Goal: Task Accomplishment & Management: Manage account settings

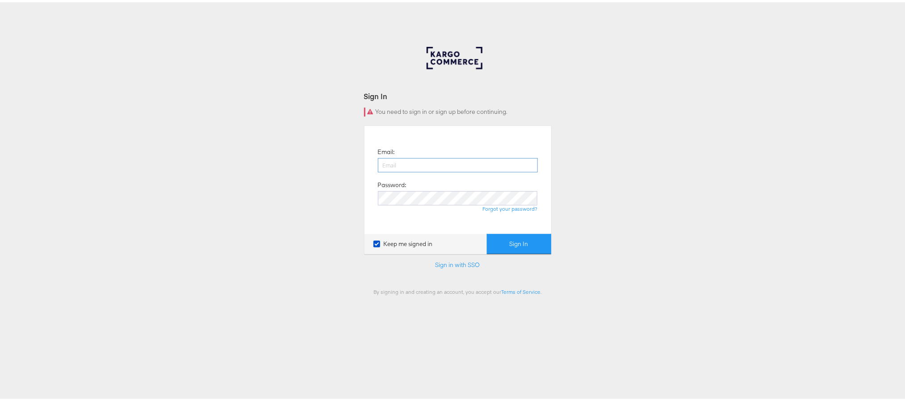
click at [491, 160] on input "email" at bounding box center [458, 163] width 160 height 14
type input "[PERSON_NAME][EMAIL_ADDRESS][PERSON_NAME][DOMAIN_NAME]"
click at [487, 232] on button "Sign In" at bounding box center [519, 242] width 64 height 20
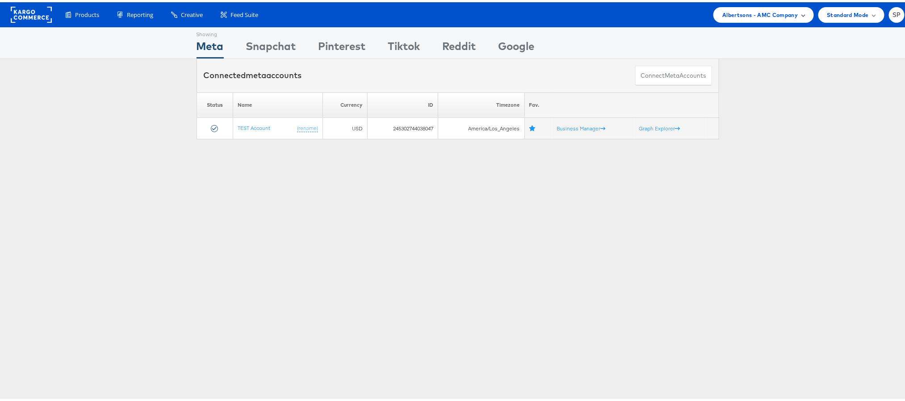
click at [749, 15] on span "Albertsons - AMC Company" at bounding box center [759, 12] width 75 height 9
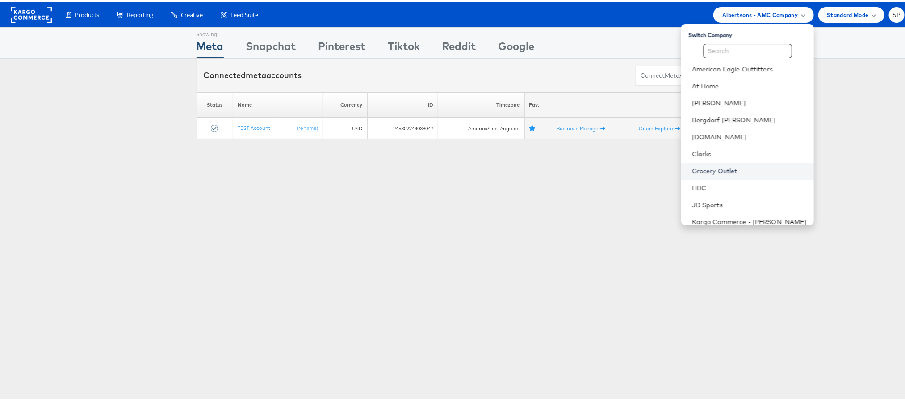
click at [717, 165] on link "Grocery Outlet" at bounding box center [749, 168] width 115 height 9
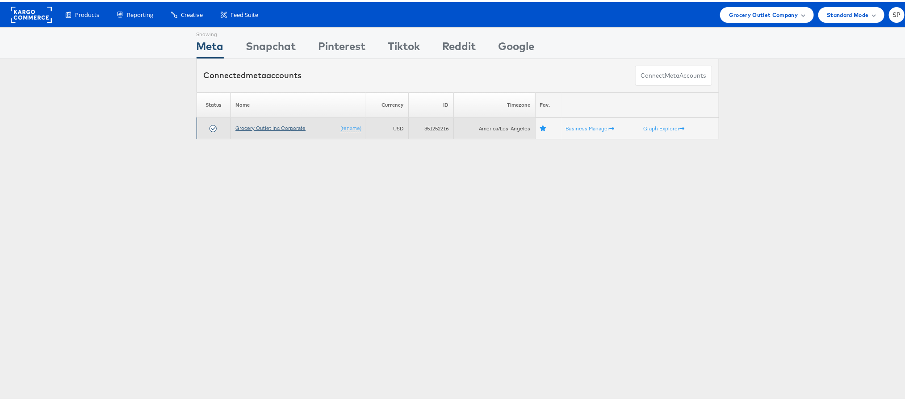
click at [280, 128] on link "Grocery Outlet Inc Corporate" at bounding box center [270, 125] width 70 height 7
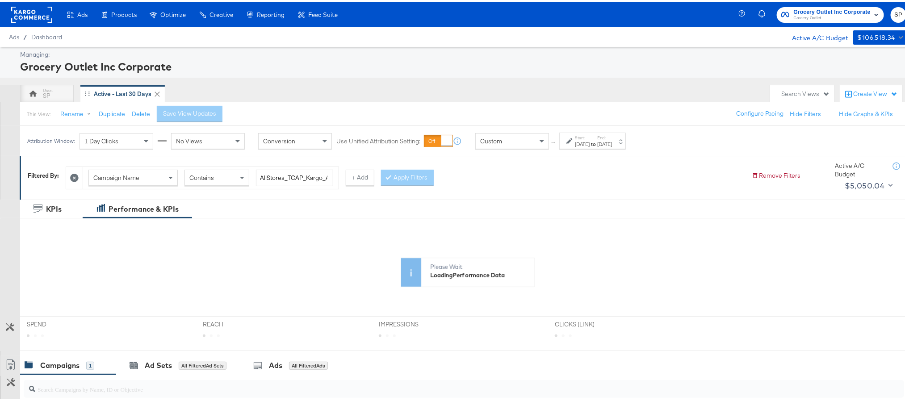
click at [612, 144] on div "Oct 5th 2025" at bounding box center [604, 141] width 15 height 7
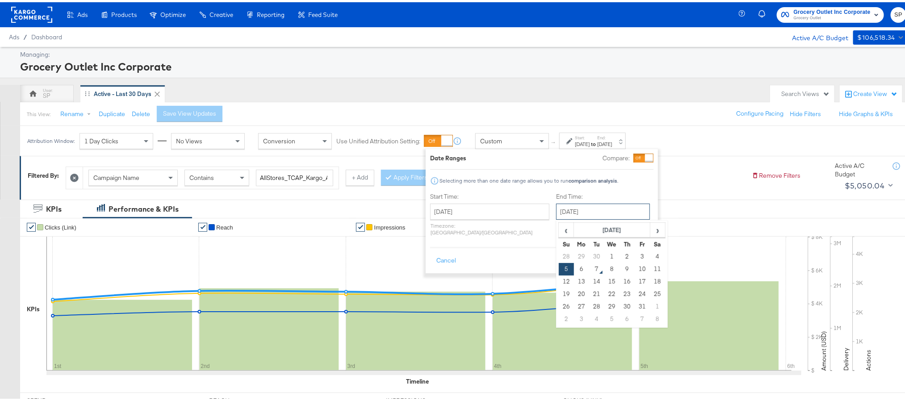
click at [588, 212] on input "October 5th 2025" at bounding box center [603, 209] width 94 height 16
click at [574, 270] on td "6" at bounding box center [581, 267] width 15 height 13
type input "October 6th 2025"
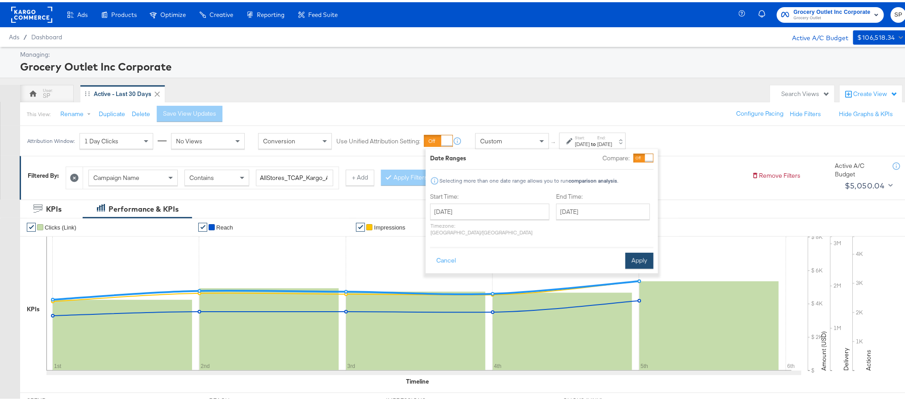
click at [635, 256] on button "Apply" at bounding box center [639, 258] width 28 height 16
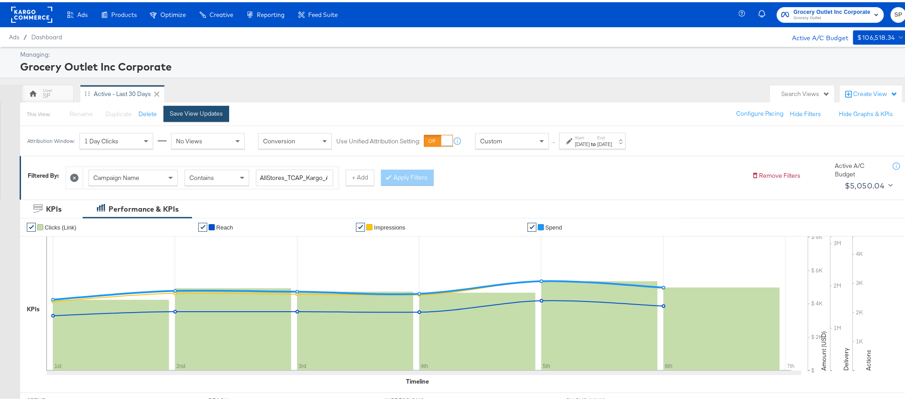
click at [210, 108] on div "Save View Updates" at bounding box center [196, 111] width 53 height 8
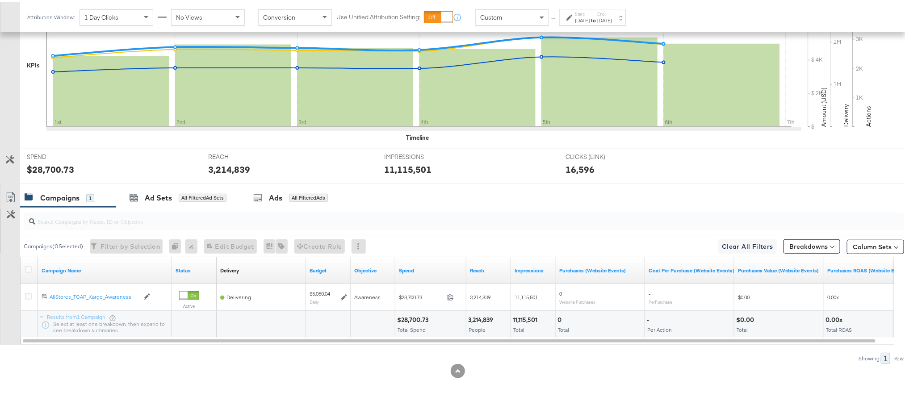
scroll to position [246, 0]
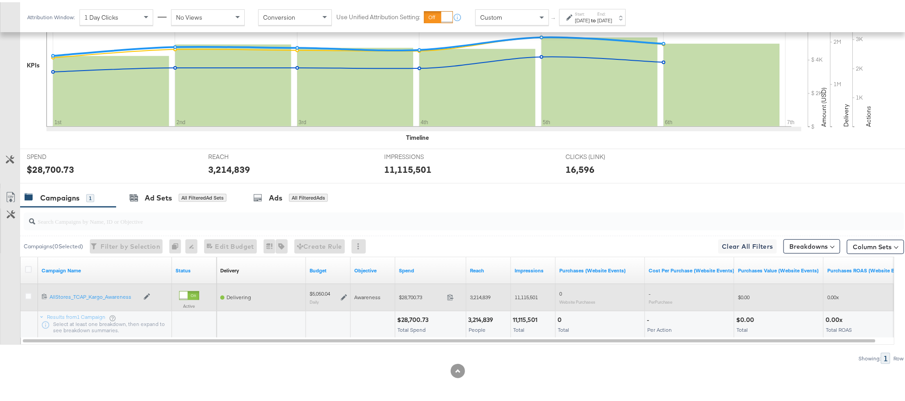
click at [446, 296] on span at bounding box center [452, 296] width 19 height 7
click at [346, 294] on icon at bounding box center [344, 295] width 6 height 6
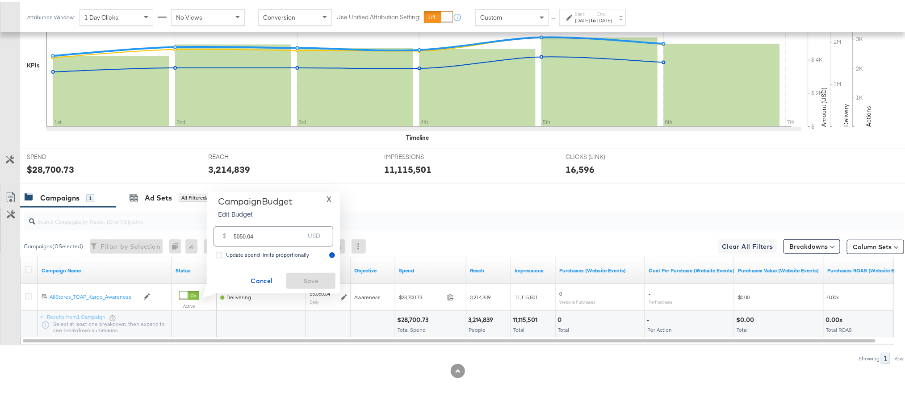
click at [287, 232] on input "5050.04" at bounding box center [268, 230] width 71 height 19
paste input "$5,051.97"
type input "5051.97"
click at [297, 279] on span "Save" at bounding box center [311, 278] width 42 height 11
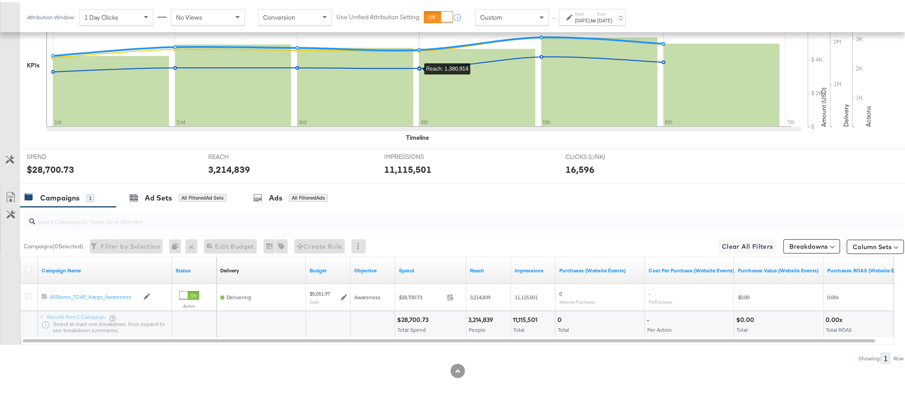
scroll to position [0, 0]
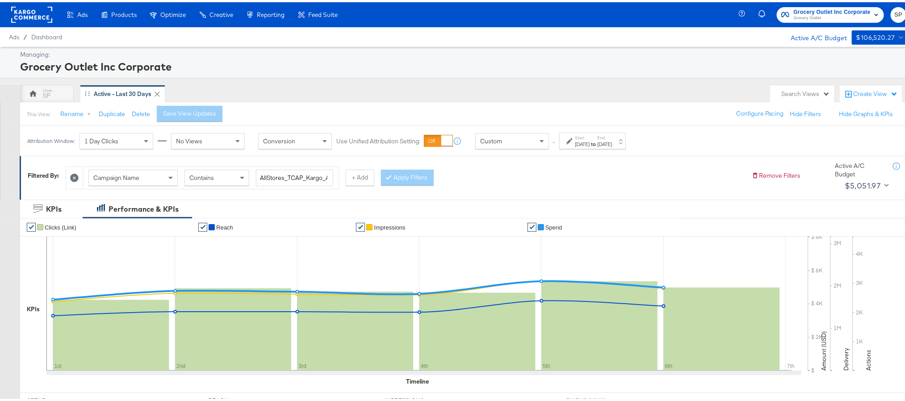
click at [34, 15] on rect at bounding box center [31, 12] width 41 height 16
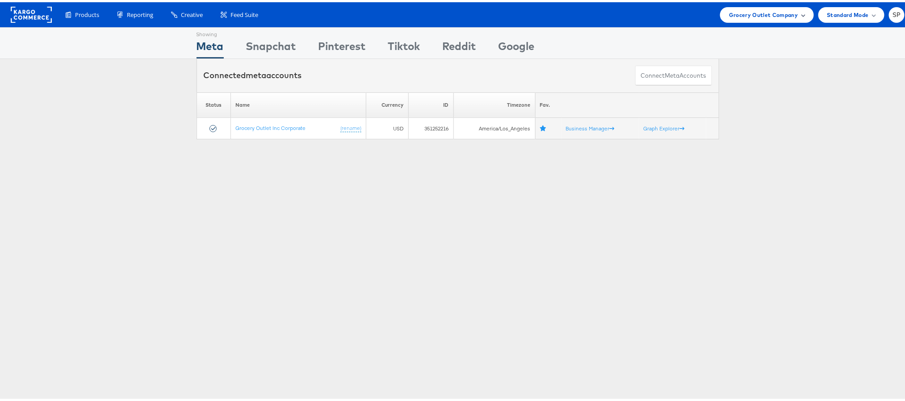
click at [781, 10] on span "Grocery Outlet Company" at bounding box center [763, 12] width 69 height 9
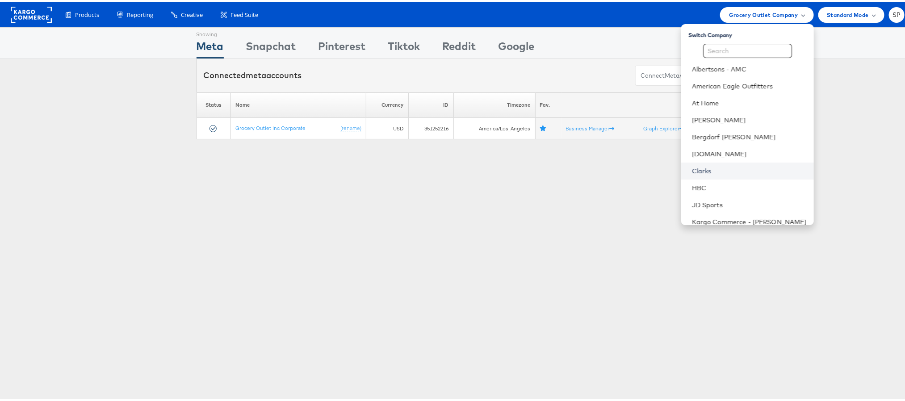
click at [710, 167] on link "Clarks" at bounding box center [749, 168] width 115 height 9
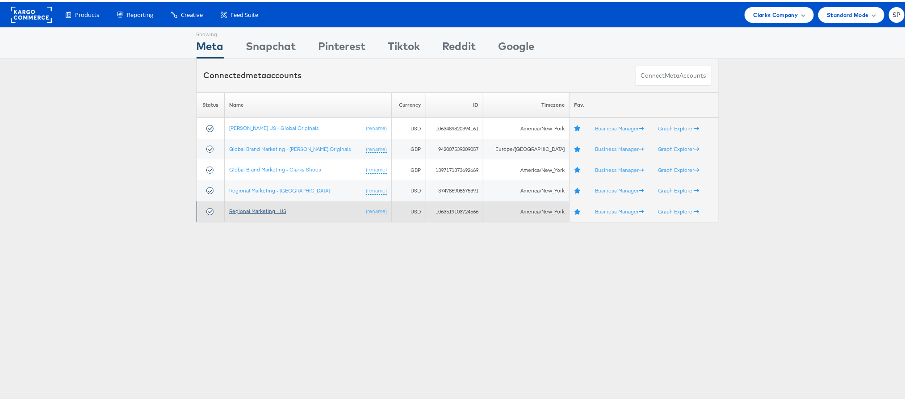
click at [265, 209] on link "Regional Marketing - US" at bounding box center [257, 208] width 57 height 7
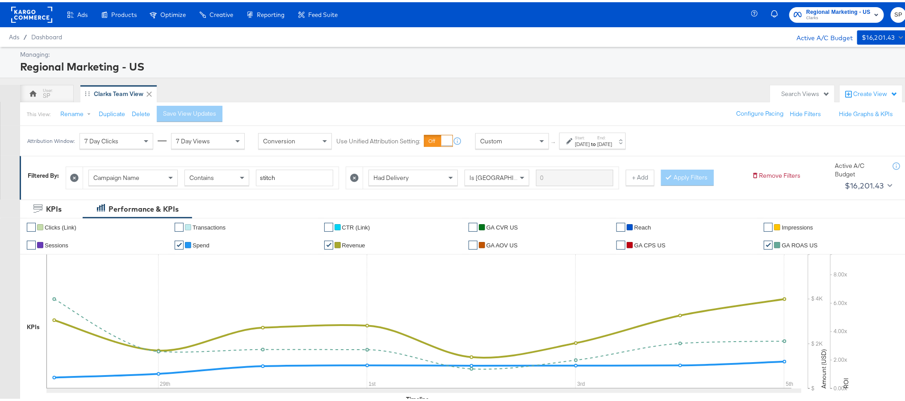
click at [612, 141] on div "[DATE]" at bounding box center [604, 141] width 15 height 7
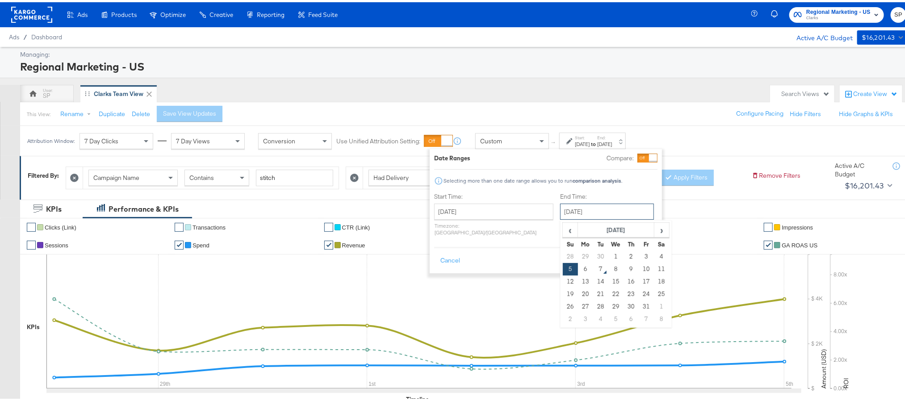
click at [560, 212] on input "October 5th 2025" at bounding box center [607, 209] width 94 height 16
click at [578, 265] on td "6" at bounding box center [585, 267] width 15 height 13
type input "October 6th 2025"
click at [648, 254] on button "Apply" at bounding box center [643, 258] width 28 height 16
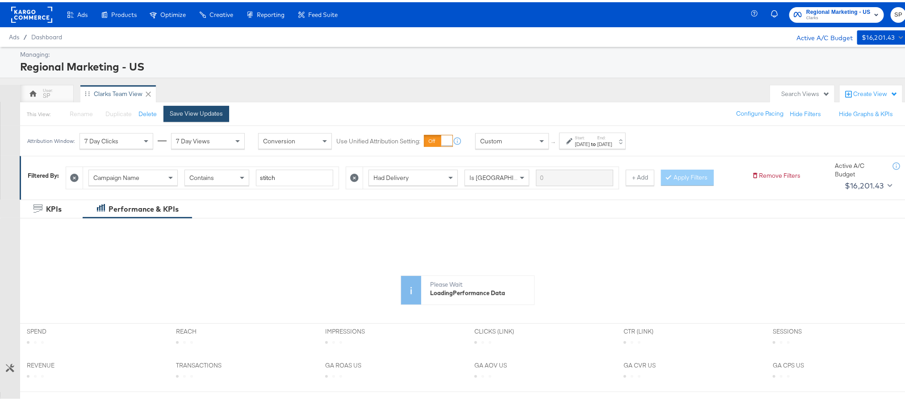
click at [185, 112] on div "Save View Updates" at bounding box center [196, 111] width 53 height 8
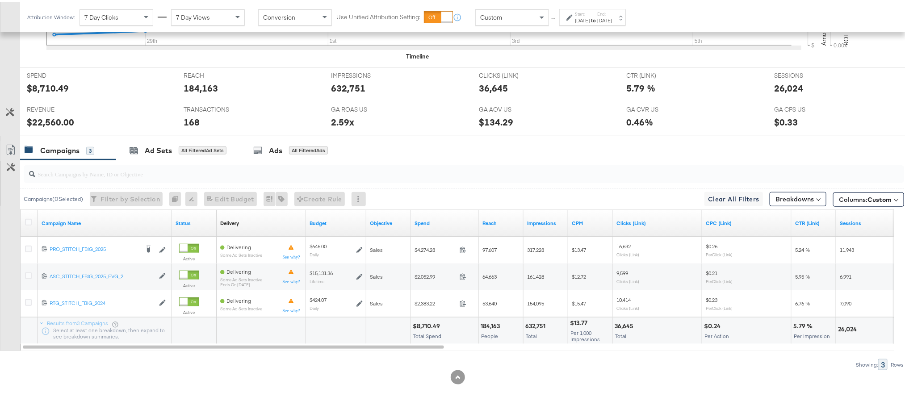
scroll to position [343, 0]
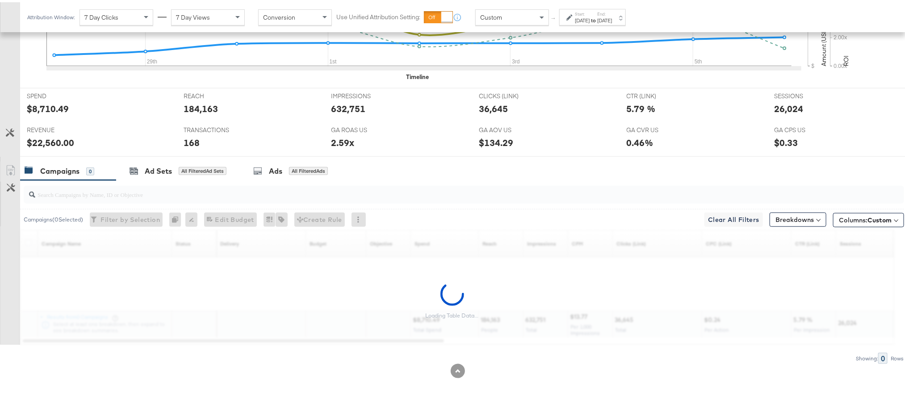
click at [458, 247] on div "Customize KPIs Export as CSV Loading Table Data... Campaign Name Sorting Unavai…" at bounding box center [452, 285] width 904 height 115
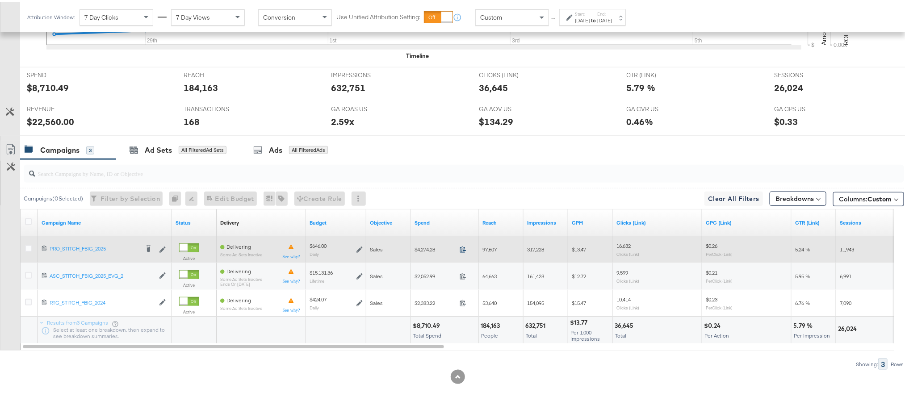
click at [462, 250] on icon at bounding box center [462, 247] width 7 height 7
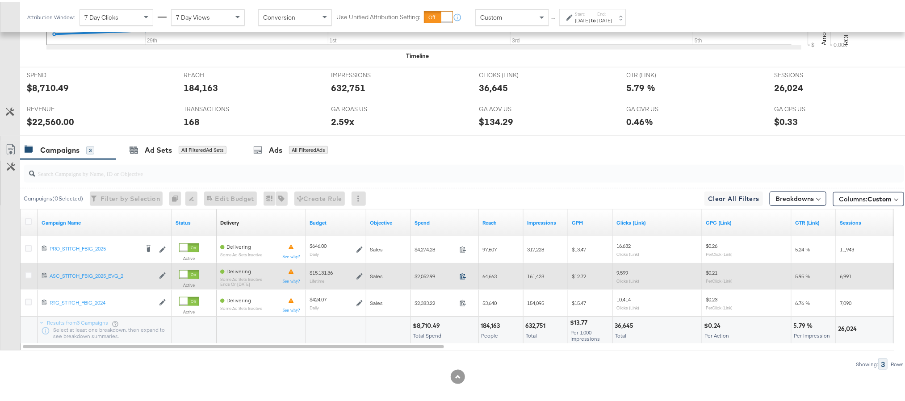
click at [459, 276] on icon at bounding box center [462, 274] width 7 height 7
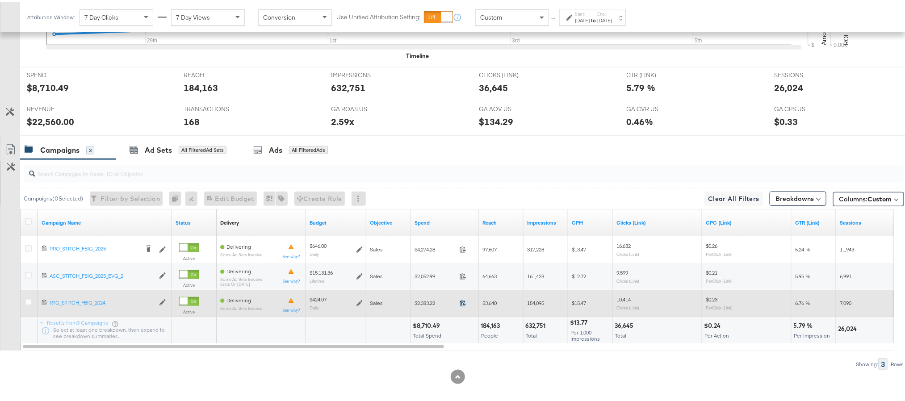
click at [462, 303] on icon at bounding box center [462, 300] width 7 height 7
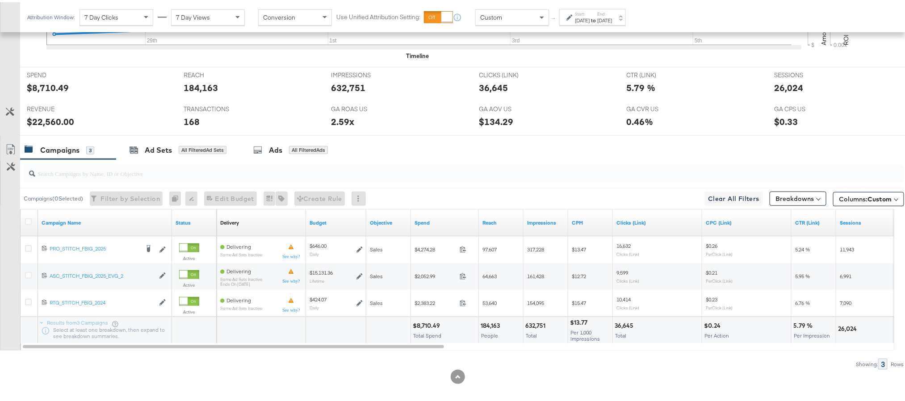
click at [42, 123] on div "$22,560.00" at bounding box center [50, 119] width 47 height 13
copy div "22,560.00"
click at [336, 121] on div "2.59x" at bounding box center [342, 119] width 23 height 13
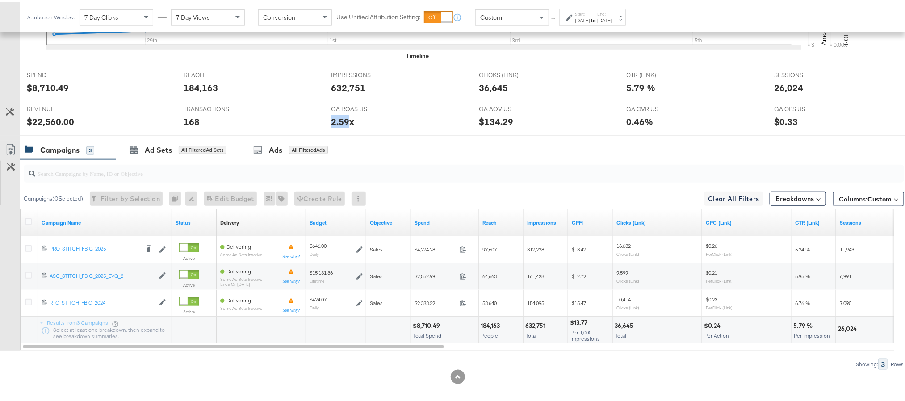
copy div "2.59"
click at [779, 87] on div "26,024" at bounding box center [788, 85] width 29 height 13
copy div "26,024"
click at [779, 87] on div "26,024" at bounding box center [788, 85] width 29 height 13
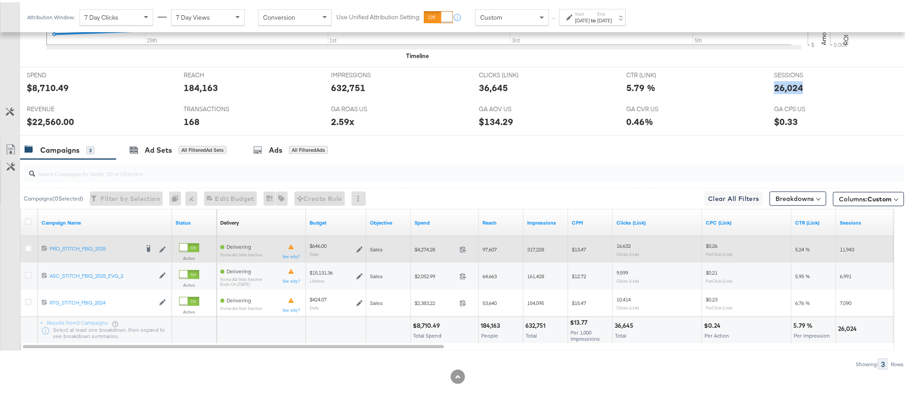
scroll to position [0, 0]
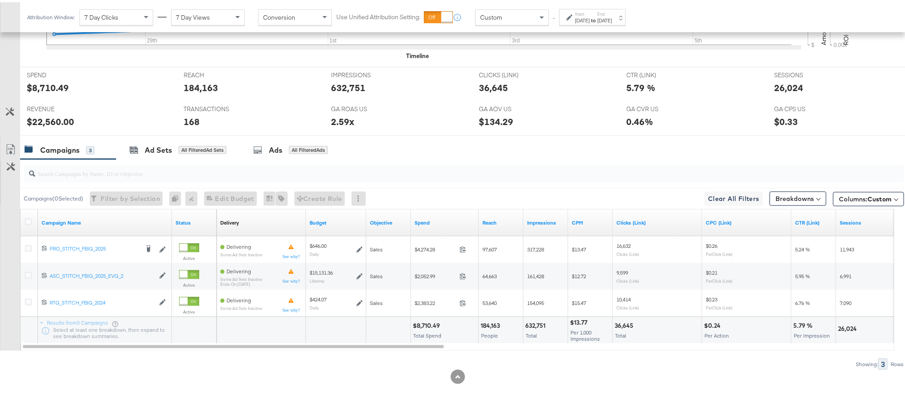
click at [612, 14] on div "Start: Sep 28th 2025 to End: Oct 6th 2025" at bounding box center [593, 15] width 37 height 13
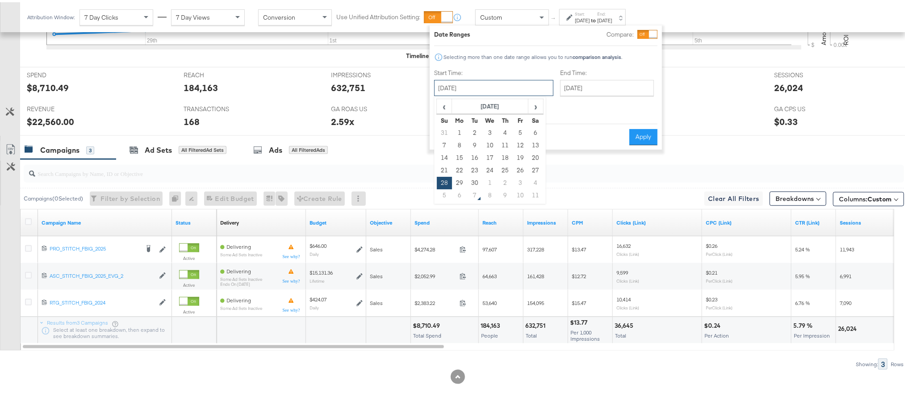
click at [508, 82] on input "September 28th 2025" at bounding box center [493, 86] width 119 height 16
click at [445, 193] on td "5" at bounding box center [444, 193] width 15 height 13
type input "October 5th 2025"
click at [563, 84] on input "October 6th 2025" at bounding box center [603, 86] width 94 height 16
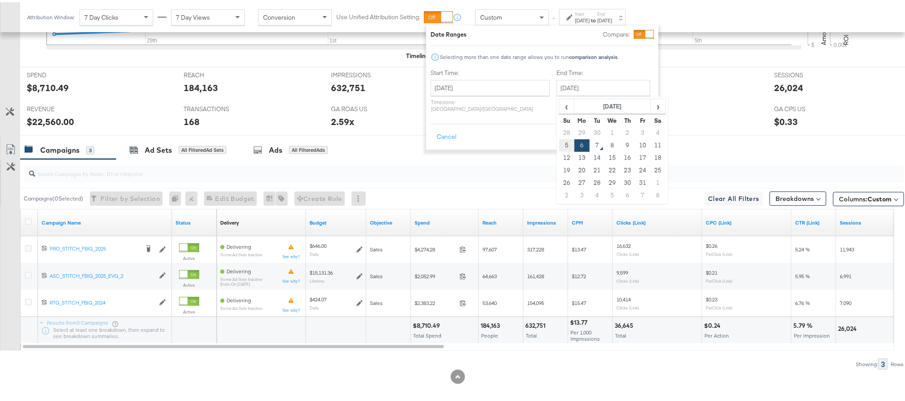
click at [559, 142] on td "5" at bounding box center [566, 143] width 15 height 13
type input "October 5th 2025"
click at [629, 127] on button "Apply" at bounding box center [639, 135] width 28 height 16
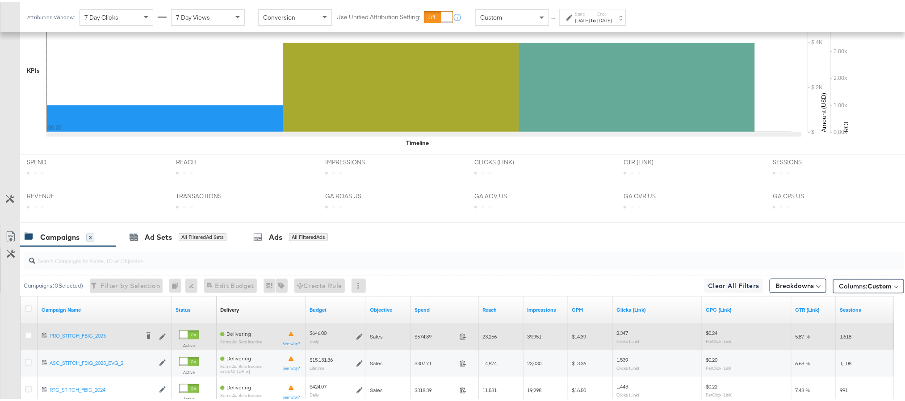
scroll to position [343, 0]
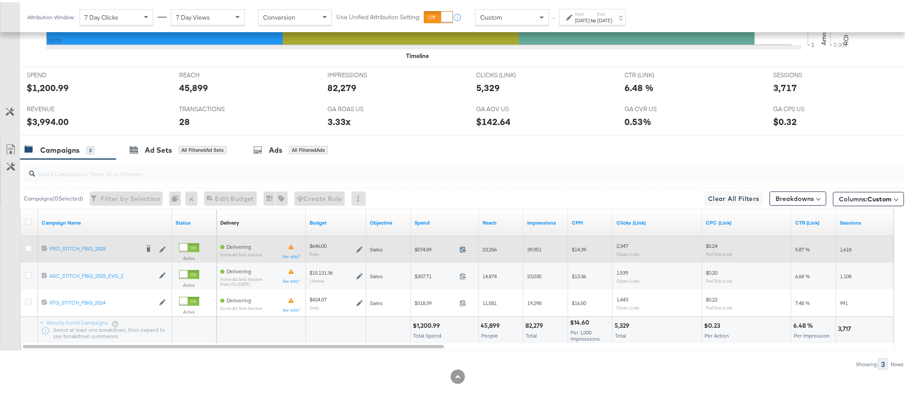
click at [461, 248] on icon at bounding box center [462, 247] width 7 height 7
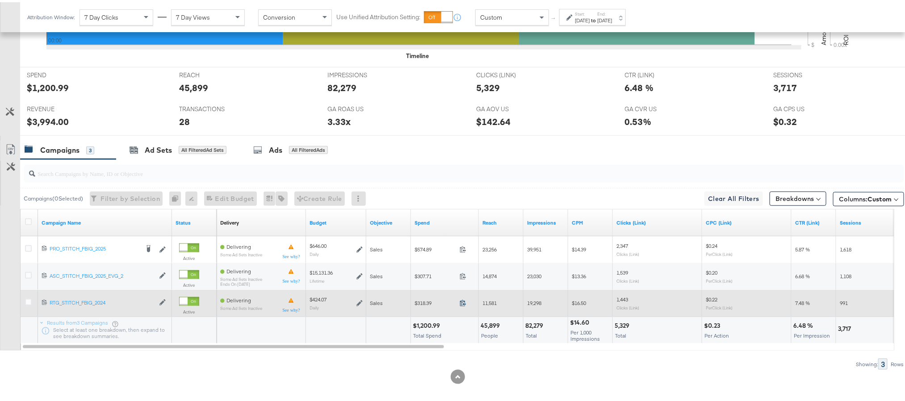
click at [460, 304] on icon at bounding box center [462, 300] width 7 height 7
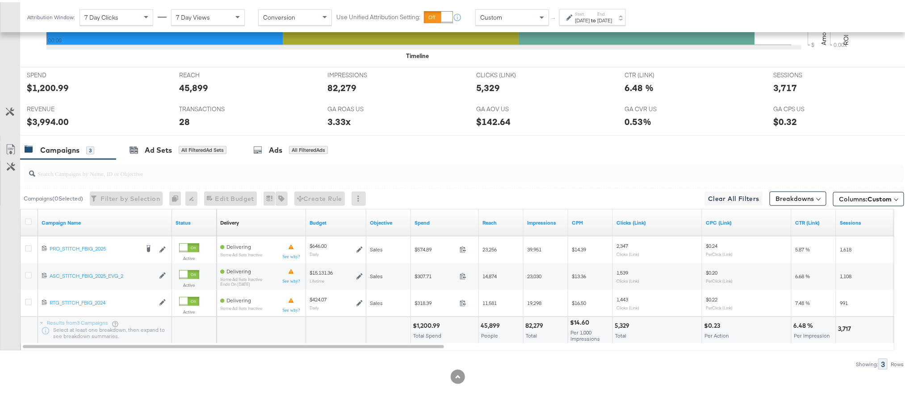
click at [427, 327] on div "$1,200.99" at bounding box center [428, 323] width 30 height 8
copy div "1,200.99"
click at [35, 121] on div "$3,994.00" at bounding box center [48, 119] width 42 height 13
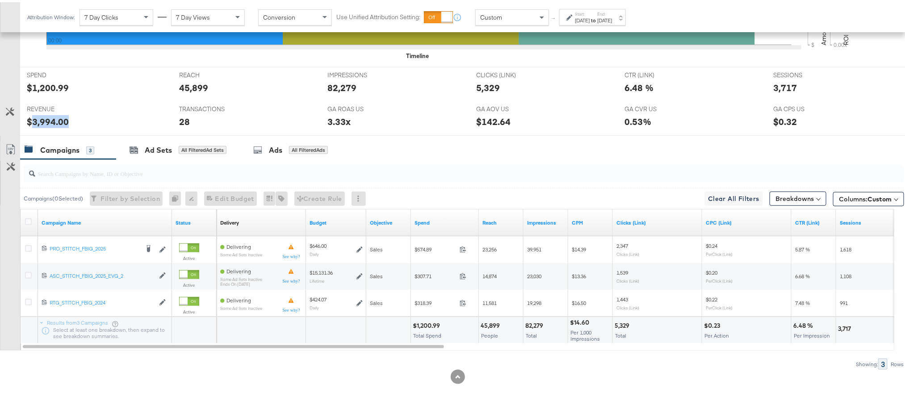
copy div "3,994.00"
click at [612, 15] on div "Oct 5th 2025" at bounding box center [604, 18] width 15 height 7
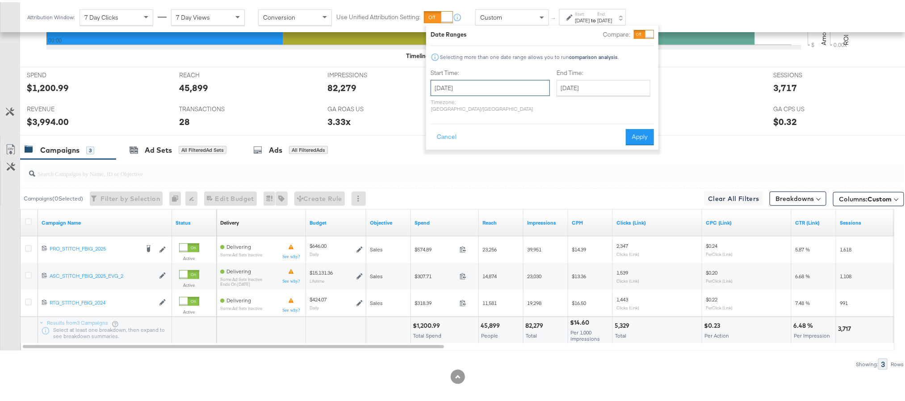
click at [497, 86] on input "October 5th 2025" at bounding box center [489, 86] width 119 height 16
click at [456, 140] on td "6" at bounding box center [455, 143] width 15 height 13
type input "October 6th 2025"
click at [644, 132] on button "Apply" at bounding box center [639, 135] width 28 height 16
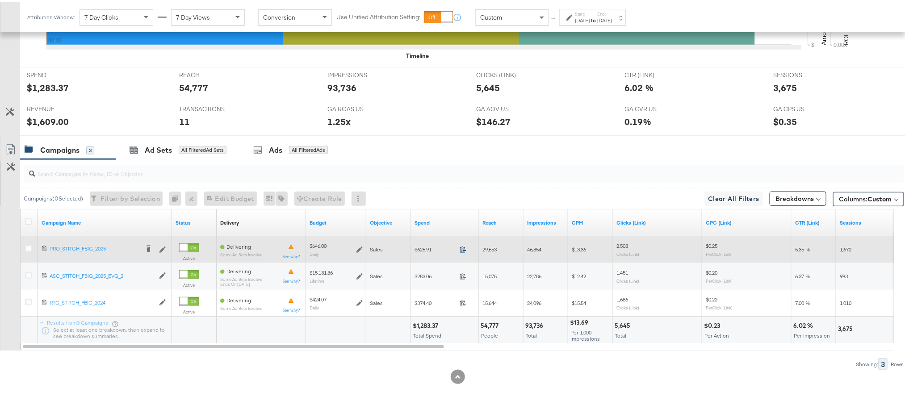
click at [462, 250] on icon at bounding box center [462, 247] width 7 height 7
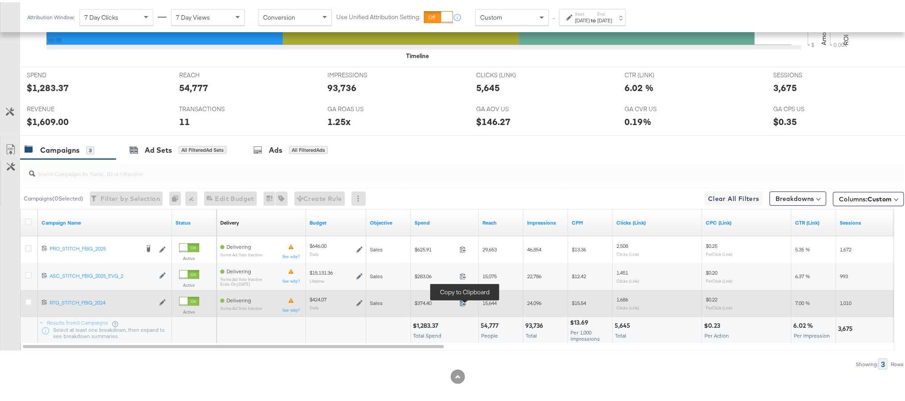
click at [462, 304] on icon at bounding box center [462, 300] width 7 height 7
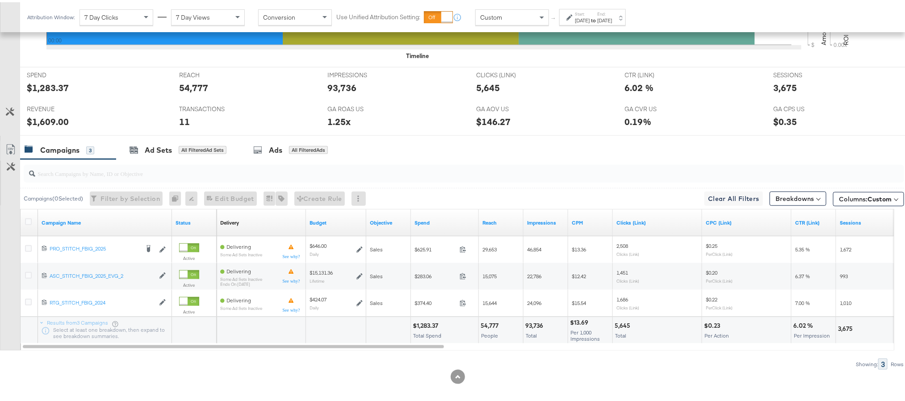
click at [421, 325] on div "$1,283.37" at bounding box center [427, 323] width 28 height 8
copy div "1,283.37"
click at [45, 123] on div "$1,609.00" at bounding box center [48, 119] width 42 height 13
copy div "1,609.00"
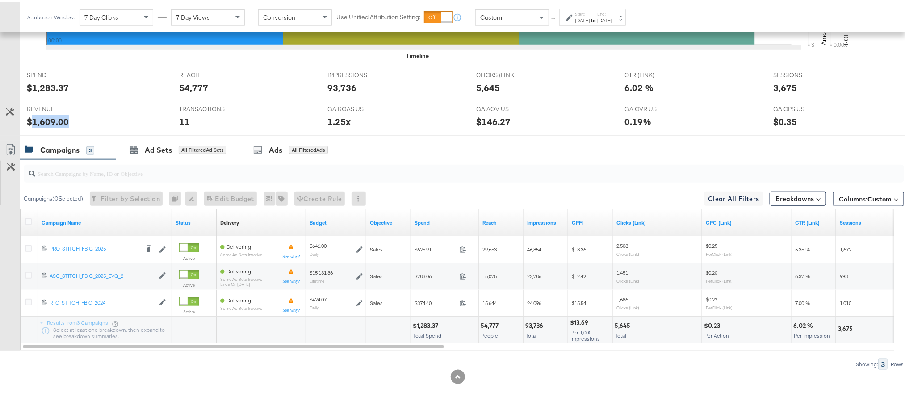
click at [45, 123] on div "$1,609.00" at bounding box center [48, 119] width 42 height 13
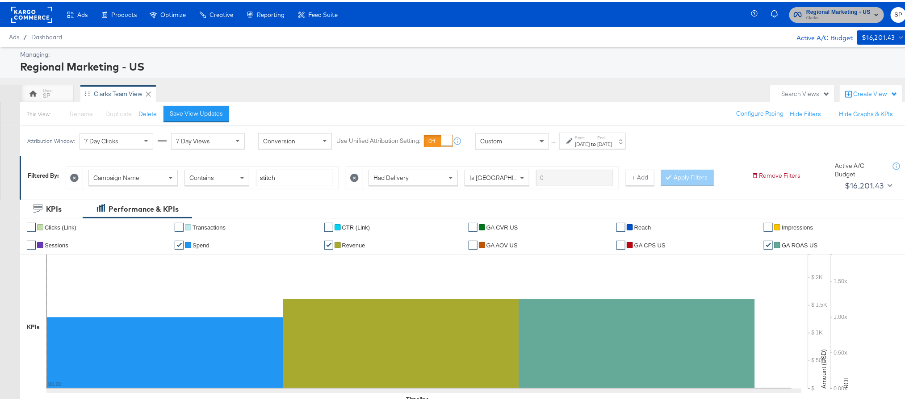
click at [834, 11] on span "Regional Marketing - US" at bounding box center [838, 9] width 64 height 9
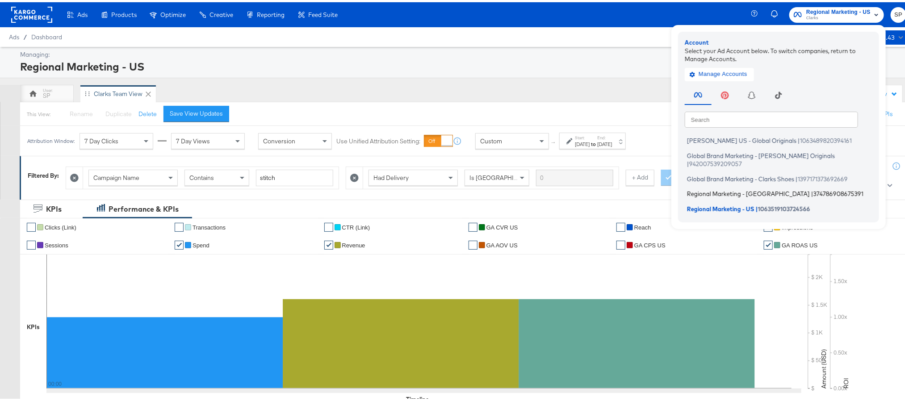
click at [721, 188] on span "Regional Marketing - CA" at bounding box center [748, 191] width 123 height 7
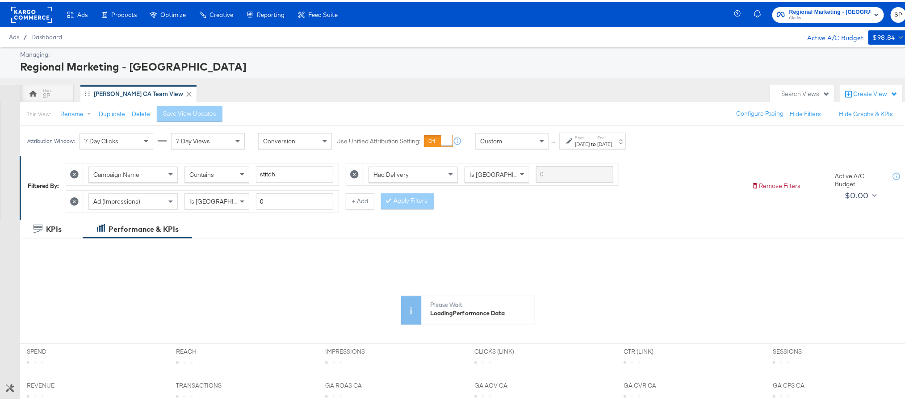
click at [597, 143] on strong "to" at bounding box center [593, 141] width 8 height 7
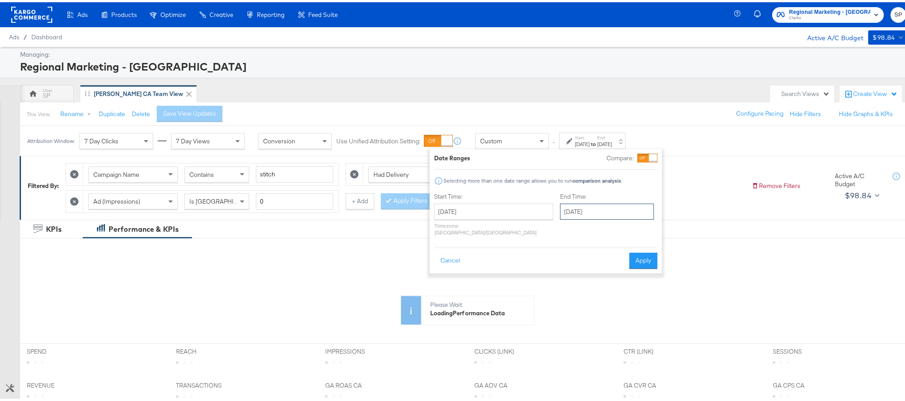
click at [568, 211] on input "[DATE]" at bounding box center [607, 209] width 94 height 16
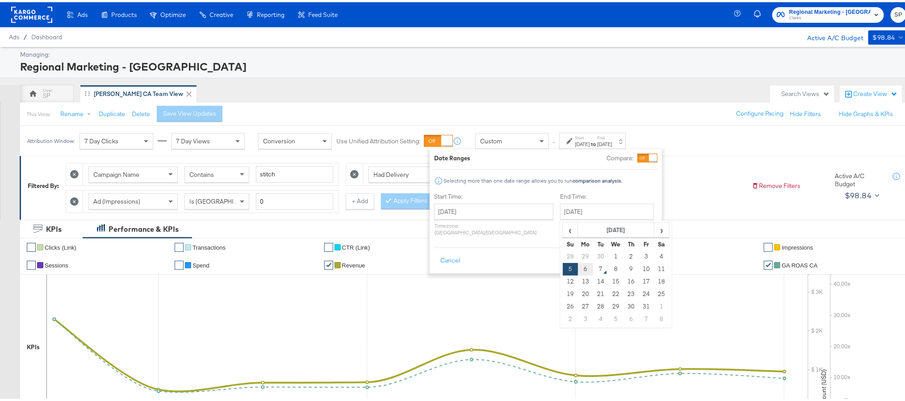
click at [578, 272] on td "6" at bounding box center [585, 267] width 15 height 13
type input "[DATE]"
click at [641, 255] on button "Apply" at bounding box center [643, 258] width 28 height 16
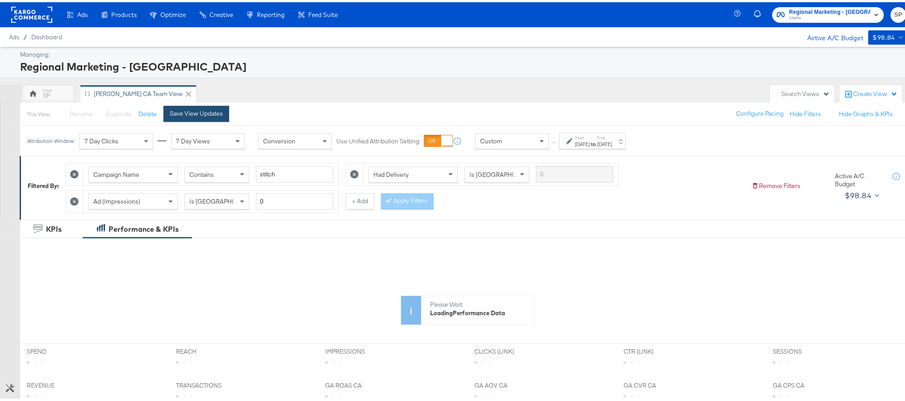
click at [187, 113] on div "Save View Updates" at bounding box center [196, 111] width 53 height 8
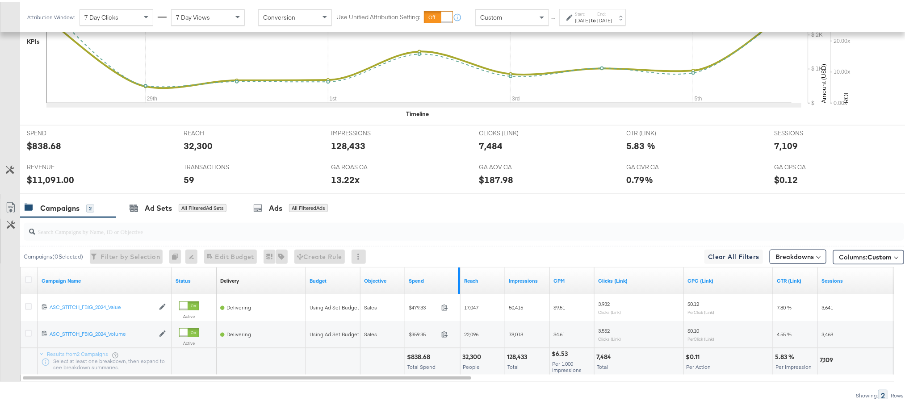
scroll to position [306, 0]
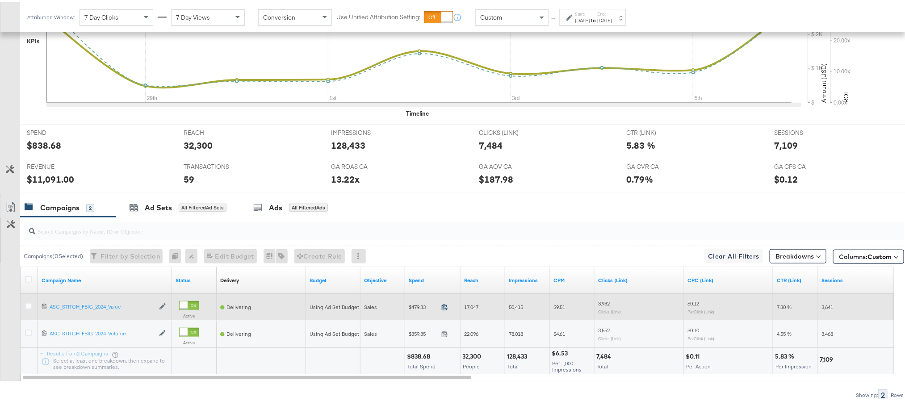
click at [446, 308] on icon at bounding box center [445, 305] width 6 height 6
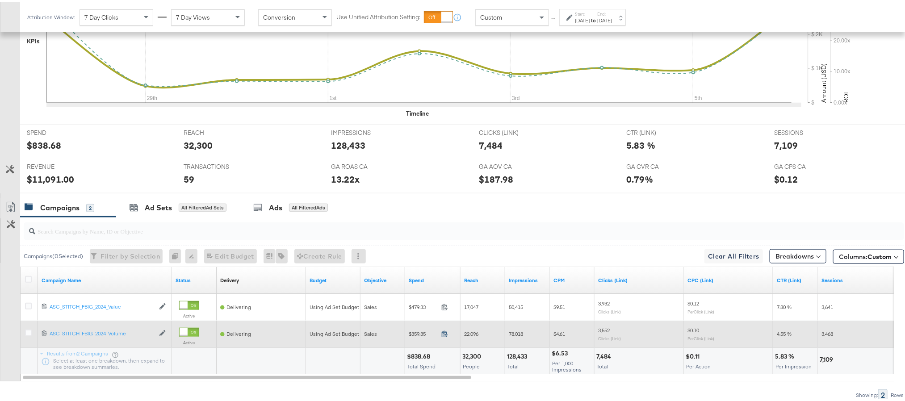
click at [446, 335] on icon at bounding box center [444, 331] width 7 height 7
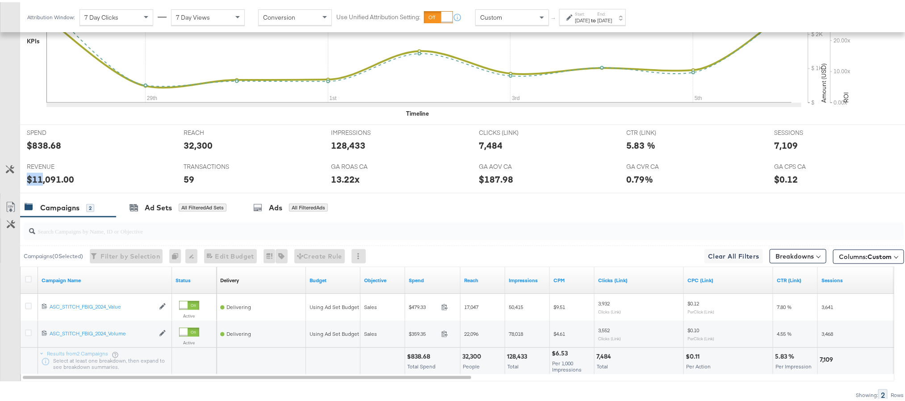
click at [43, 177] on div "REVENUE REVENUE $11,091.00" at bounding box center [98, 174] width 157 height 34
click at [43, 177] on div "$11,091.00" at bounding box center [50, 177] width 47 height 13
click at [344, 178] on div "13.22x" at bounding box center [345, 177] width 29 height 13
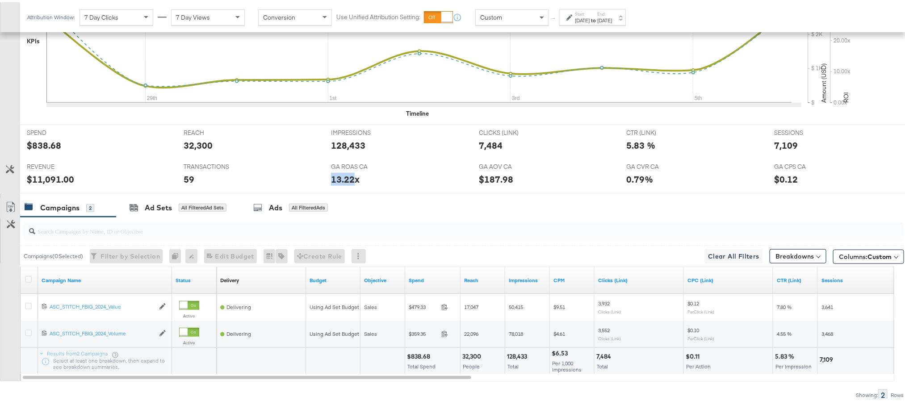
copy div "13.22"
click at [782, 144] on div "7,109" at bounding box center [786, 143] width 24 height 13
copy div "7,109"
click at [597, 17] on strong "to" at bounding box center [593, 18] width 8 height 7
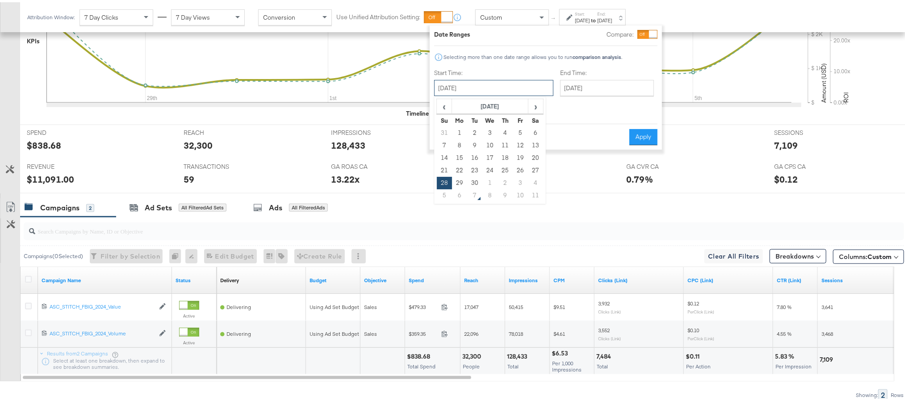
click at [493, 88] on input "September 28th 2025" at bounding box center [493, 86] width 119 height 16
click at [448, 192] on td "5" at bounding box center [444, 193] width 15 height 13
type input "[DATE]"
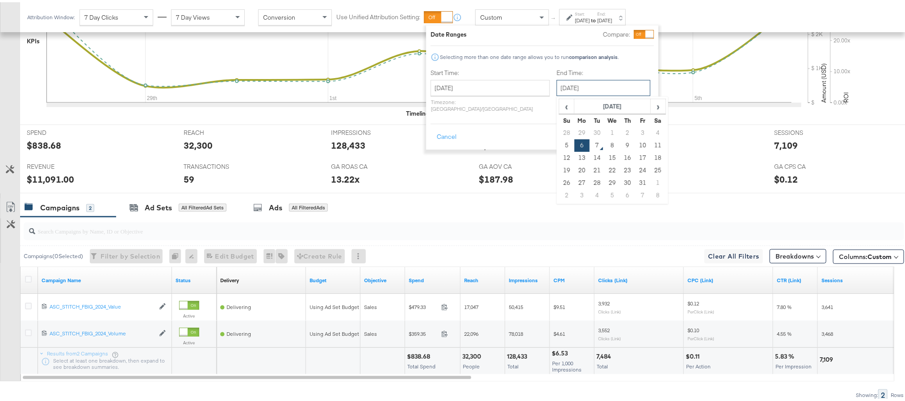
click at [575, 83] on input "[DATE]" at bounding box center [603, 86] width 94 height 16
click at [559, 140] on td "5" at bounding box center [566, 143] width 15 height 13
type input "[DATE]"
click at [636, 129] on button "Apply" at bounding box center [639, 135] width 28 height 16
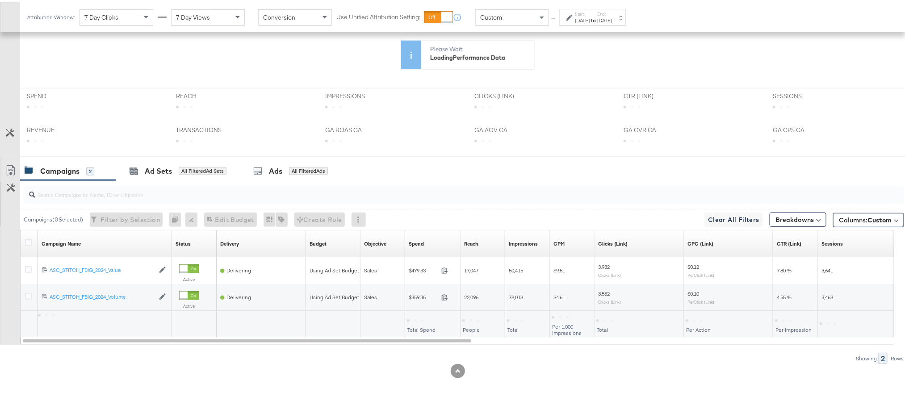
scroll to position [219, 0]
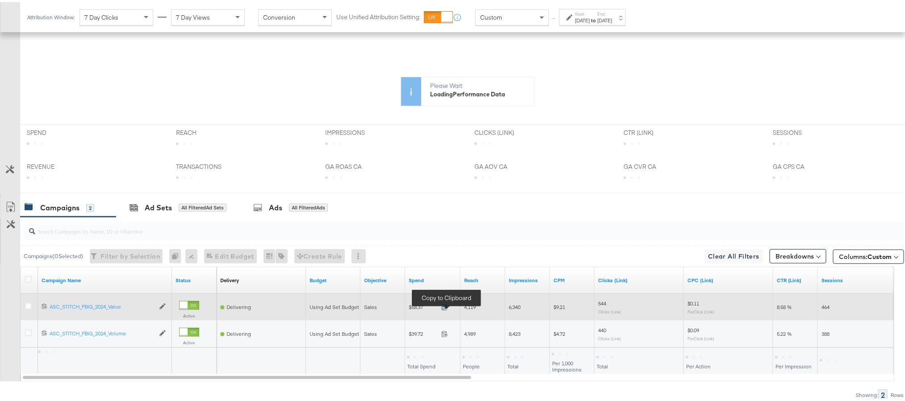
click at [444, 308] on icon at bounding box center [444, 304] width 7 height 7
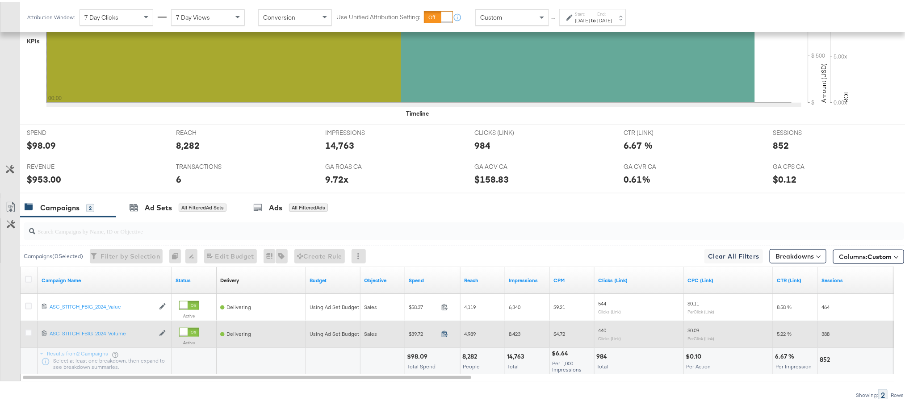
click at [444, 333] on icon at bounding box center [444, 331] width 7 height 7
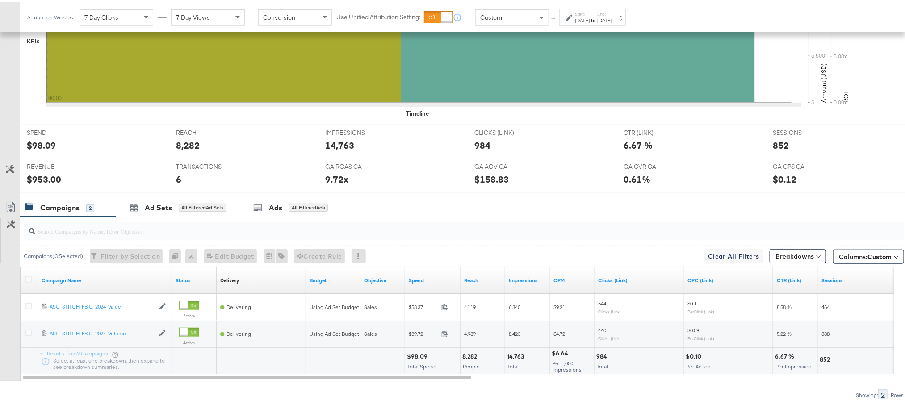
click at [419, 356] on div "$98.09" at bounding box center [418, 354] width 23 height 8
copy div "98.09"
click at [419, 356] on div "$98.09" at bounding box center [418, 354] width 23 height 8
click at [38, 177] on div "$953.00" at bounding box center [44, 177] width 34 height 13
copy div "953.00"
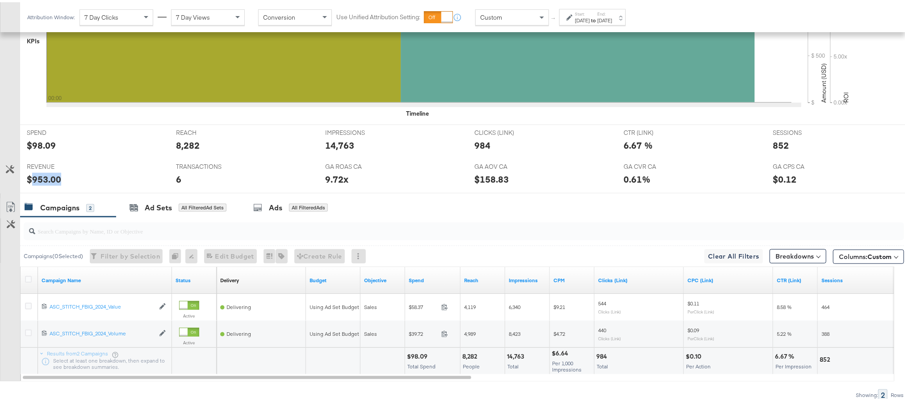
click at [38, 177] on div "$953.00" at bounding box center [44, 177] width 34 height 13
click at [597, 17] on strong "to" at bounding box center [593, 18] width 8 height 7
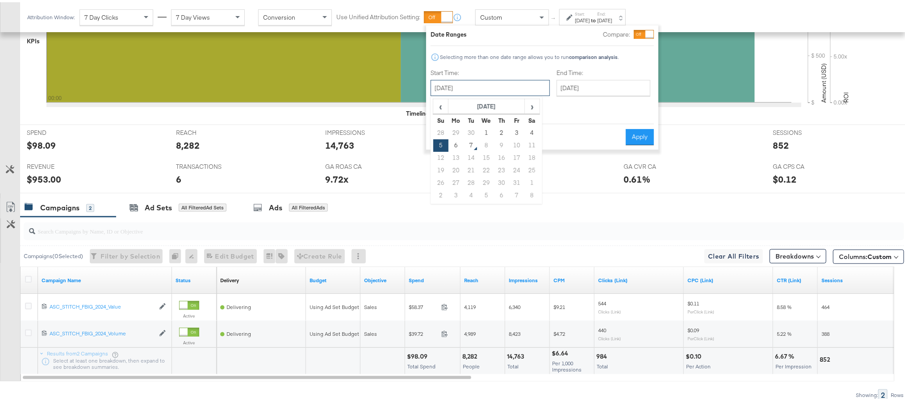
click at [483, 86] on input "[DATE]" at bounding box center [489, 86] width 119 height 16
click at [461, 139] on td "6" at bounding box center [455, 143] width 15 height 13
type input "[DATE]"
click at [639, 129] on button "Apply" at bounding box center [639, 135] width 28 height 16
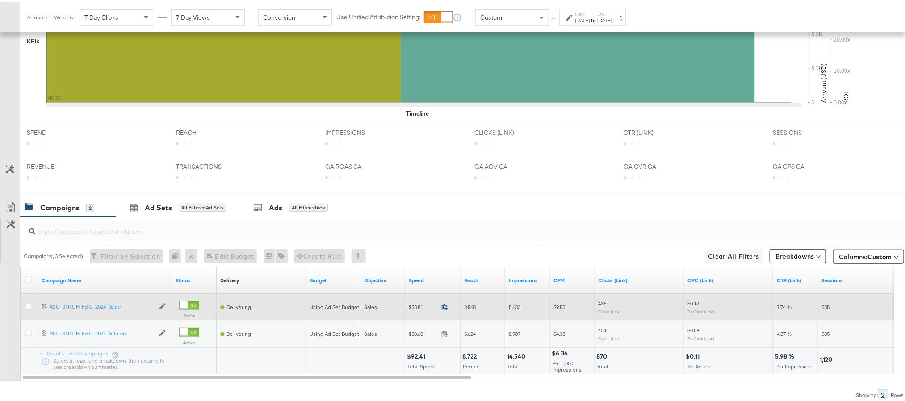
click at [446, 307] on icon at bounding box center [445, 305] width 6 height 6
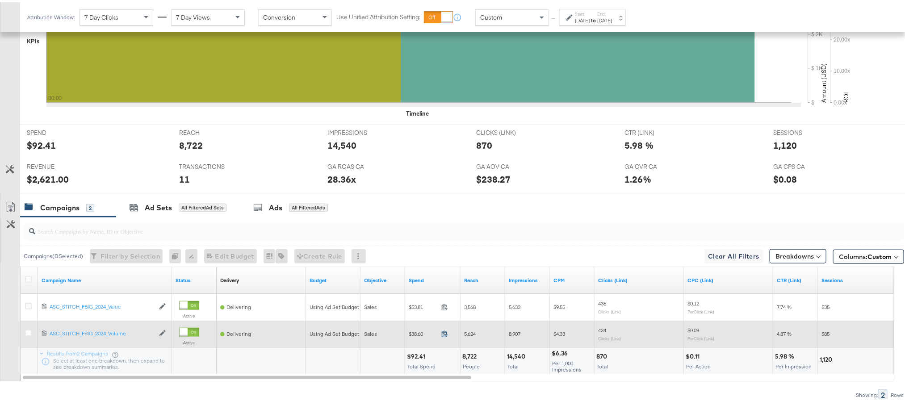
click at [446, 335] on icon at bounding box center [444, 331] width 7 height 7
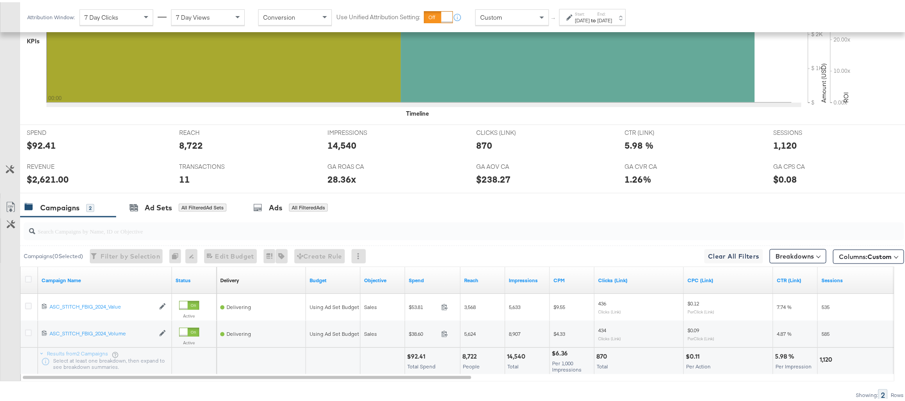
click at [417, 358] on div "$92.41" at bounding box center [417, 354] width 21 height 8
copy div "92.41"
click at [417, 358] on div "$92.41" at bounding box center [417, 354] width 21 height 8
click at [50, 179] on div "$2,621.00" at bounding box center [48, 177] width 42 height 13
copy div "2,621.00"
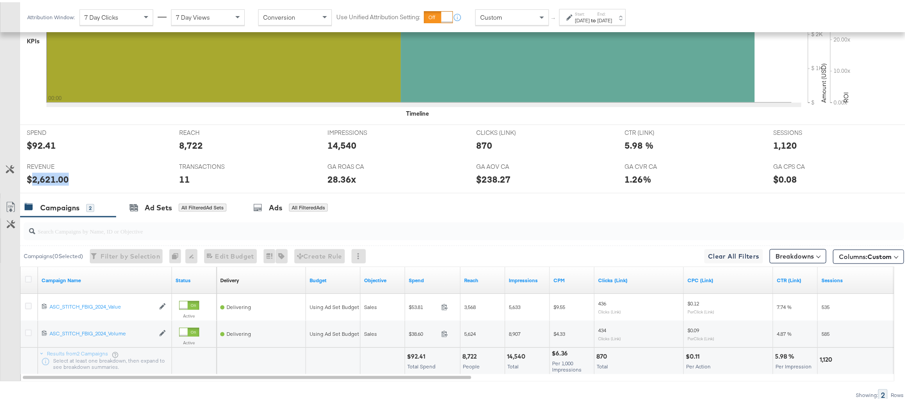
click at [50, 179] on div "$2,621.00" at bounding box center [48, 177] width 42 height 13
click at [162, 211] on div "Ad Sets" at bounding box center [158, 205] width 27 height 10
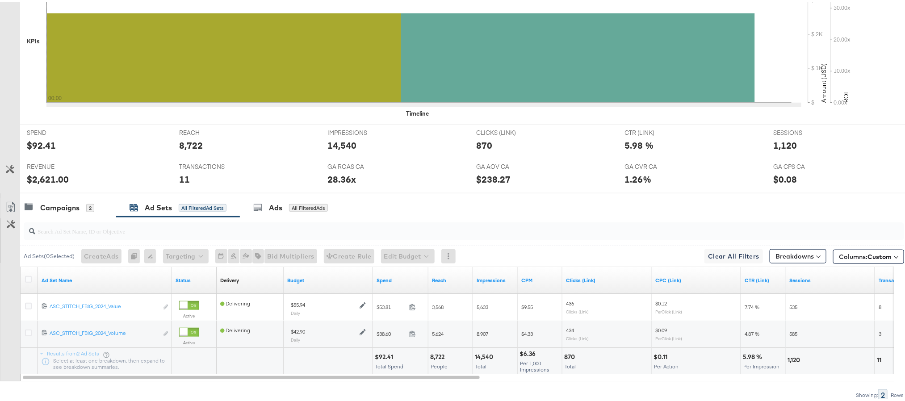
scroll to position [0, 0]
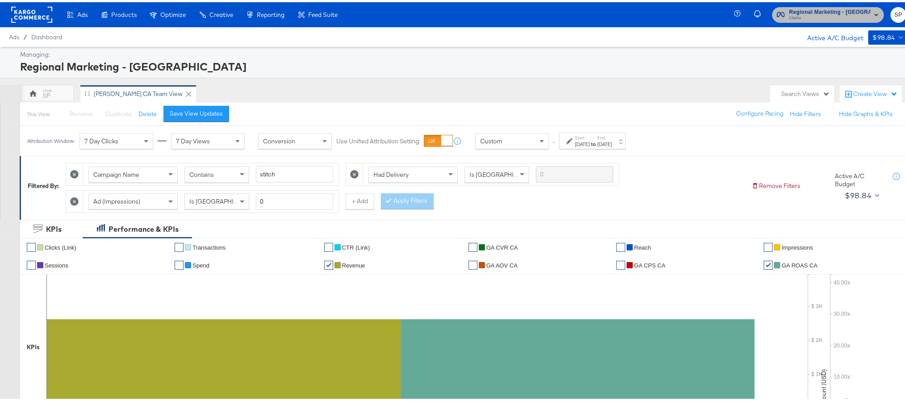
click at [840, 14] on span "Clarks" at bounding box center [829, 16] width 81 height 7
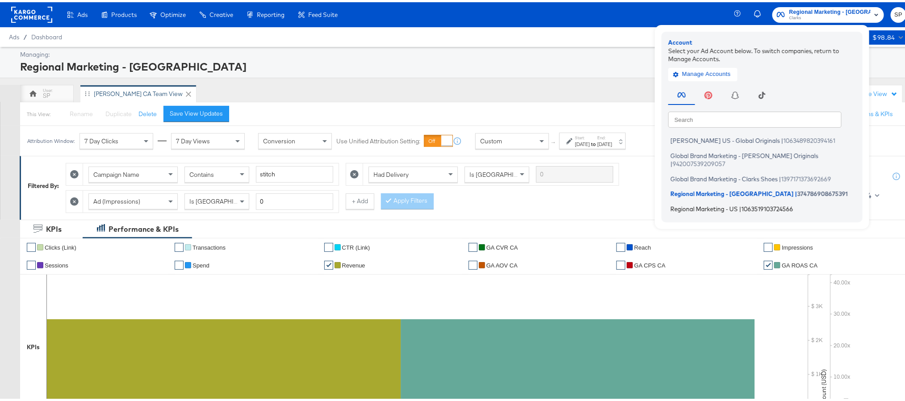
click at [724, 200] on li "Regional Marketing - US | 1063519103724566" at bounding box center [764, 206] width 192 height 13
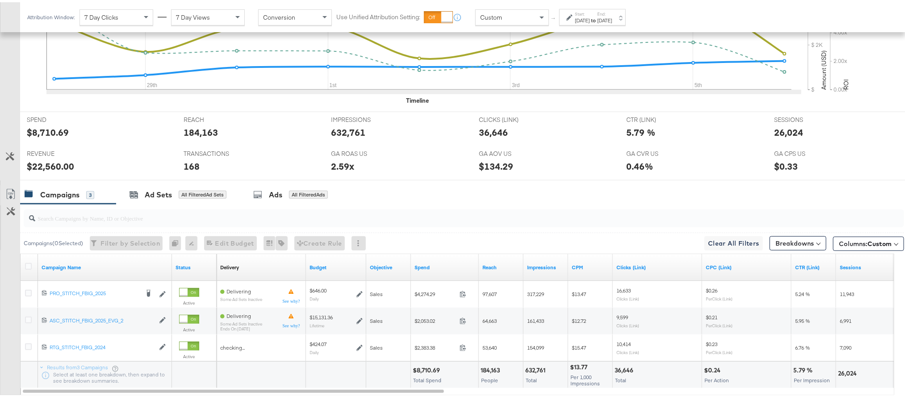
scroll to position [299, 0]
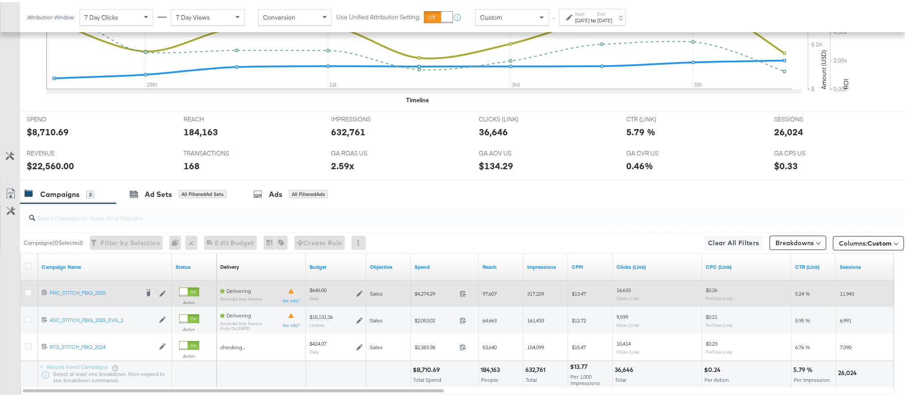
click at [359, 295] on icon at bounding box center [359, 291] width 6 height 6
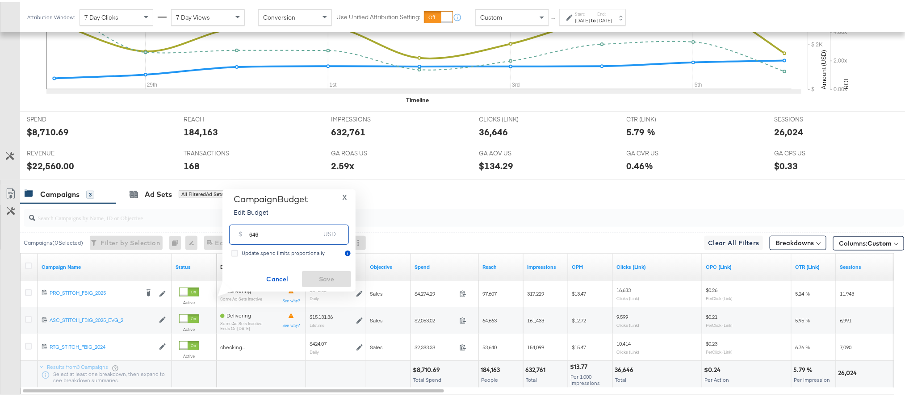
click at [292, 228] on input "646" at bounding box center [284, 228] width 71 height 19
paste input "$688.00"
type input "688.00"
click at [315, 276] on span "Save" at bounding box center [326, 276] width 42 height 11
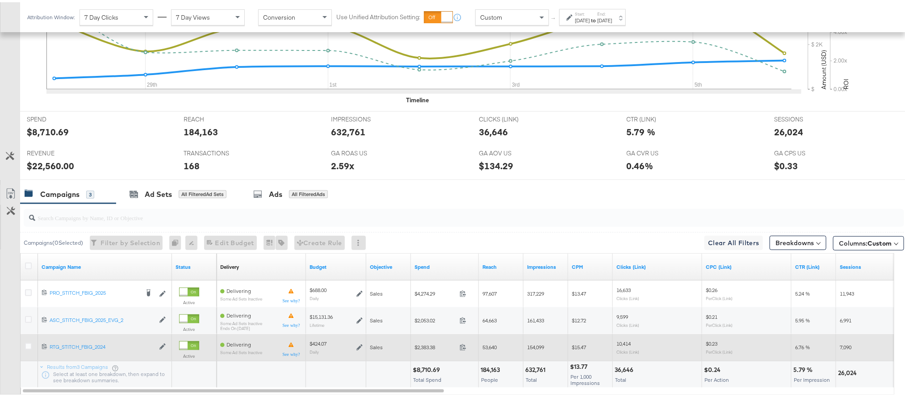
click at [359, 348] on icon at bounding box center [359, 345] width 6 height 6
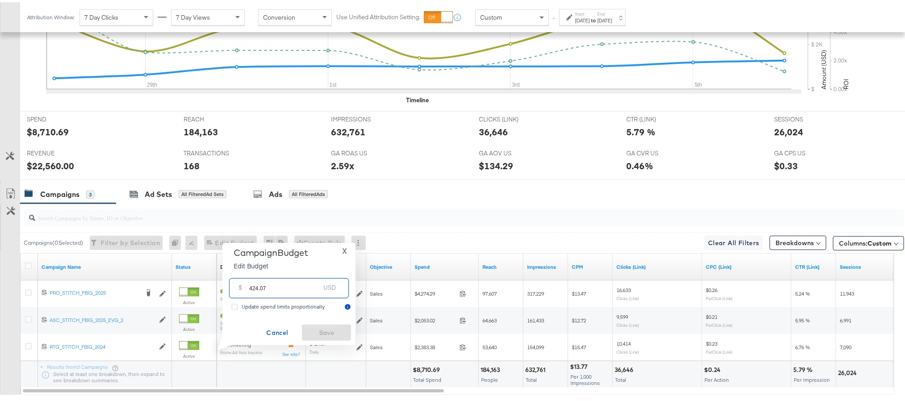
click at [309, 288] on input "424.07" at bounding box center [284, 282] width 71 height 19
paste input "$380.16"
type input "380.16"
click at [316, 331] on span "Save" at bounding box center [326, 330] width 42 height 11
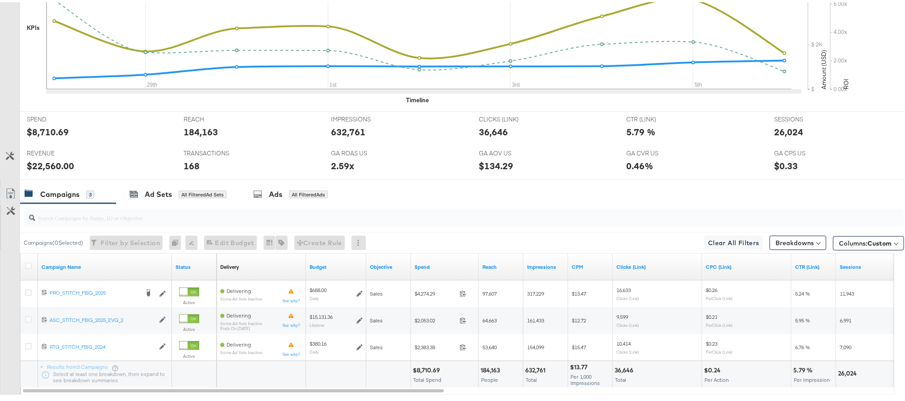
scroll to position [0, 0]
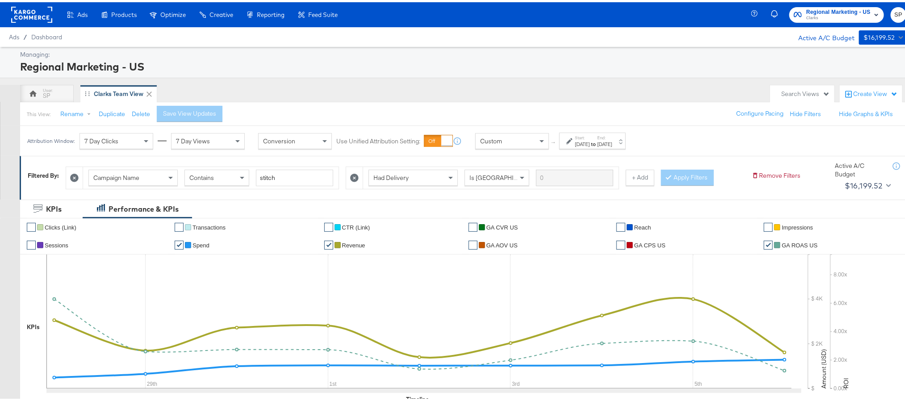
click at [35, 8] on rect at bounding box center [31, 12] width 41 height 16
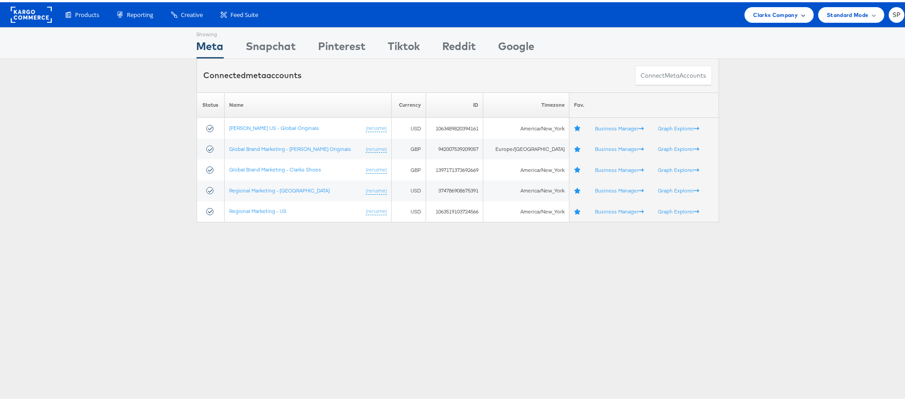
click at [765, 16] on span "Clarks Company" at bounding box center [775, 12] width 45 height 9
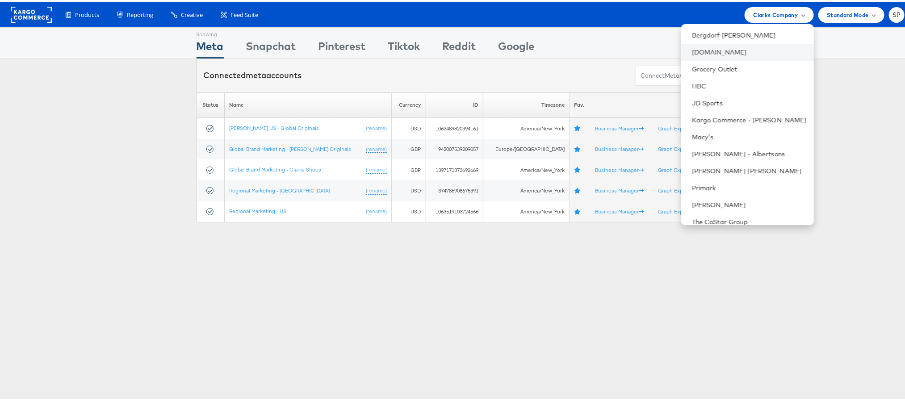
scroll to position [110, 0]
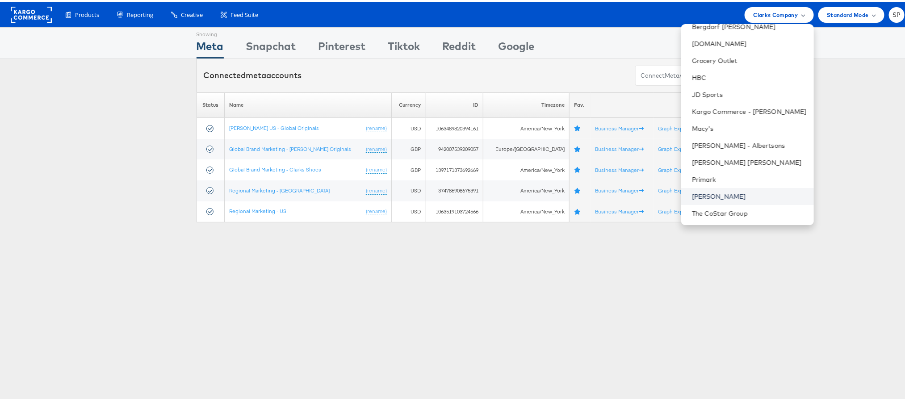
click at [710, 196] on link "[PERSON_NAME]" at bounding box center [749, 194] width 115 height 9
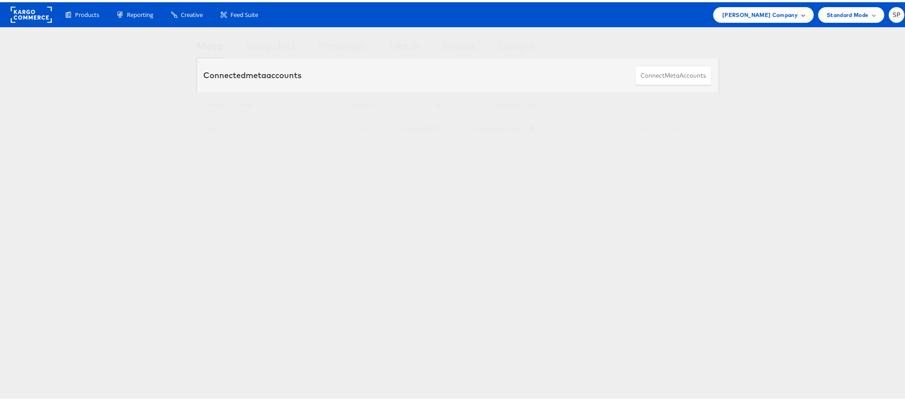
click at [777, 17] on span "Steve Madden Company" at bounding box center [759, 12] width 75 height 9
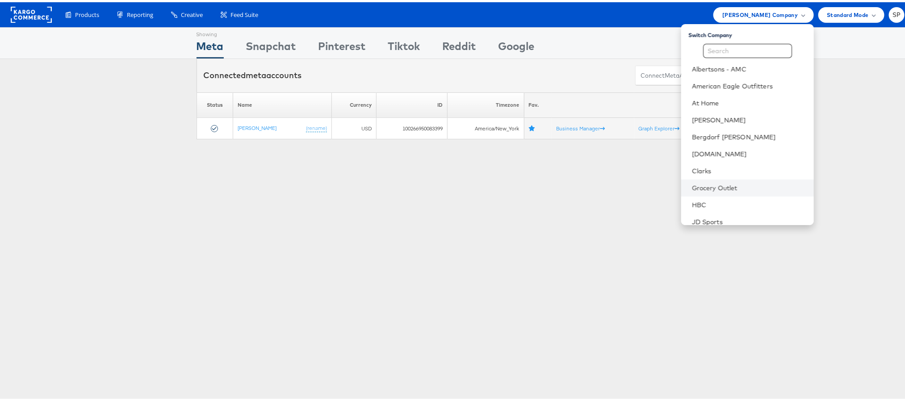
click at [698, 190] on li "Grocery Outlet" at bounding box center [747, 185] width 133 height 17
click at [701, 184] on link "Grocery Outlet" at bounding box center [749, 185] width 115 height 9
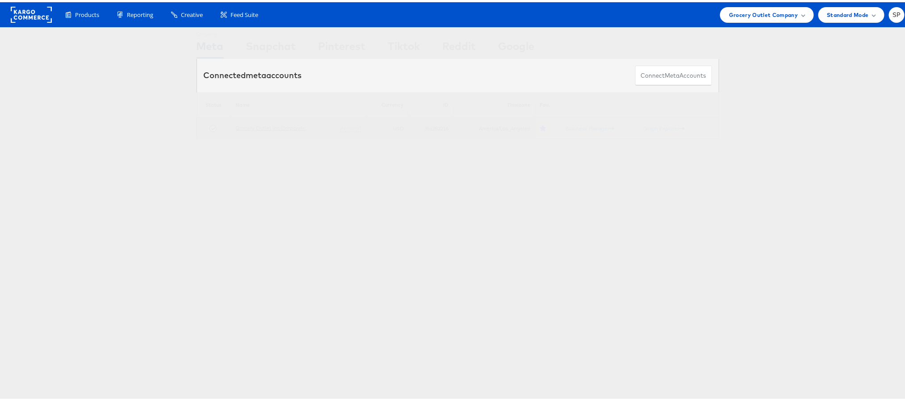
click at [249, 124] on link "Grocery Outlet Inc Corporate" at bounding box center [270, 125] width 70 height 7
click at [260, 129] on link "Grocery Outlet Inc Corporate" at bounding box center [270, 125] width 70 height 7
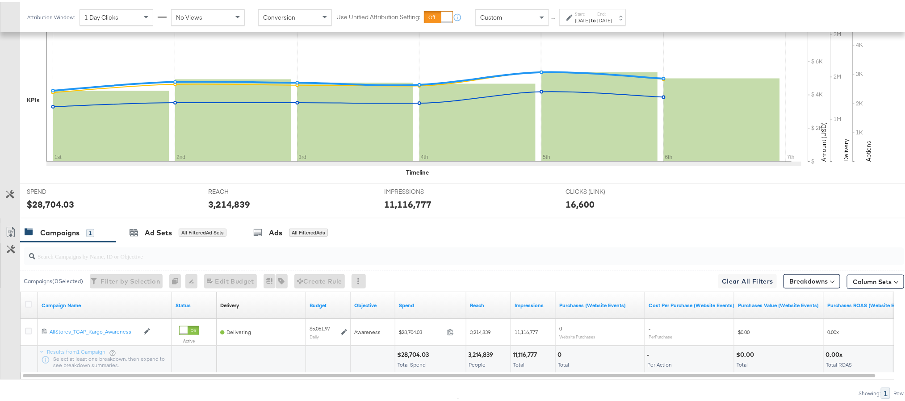
click at [50, 204] on div "$28,704.03" at bounding box center [50, 202] width 47 height 13
copy div "28,704.03"
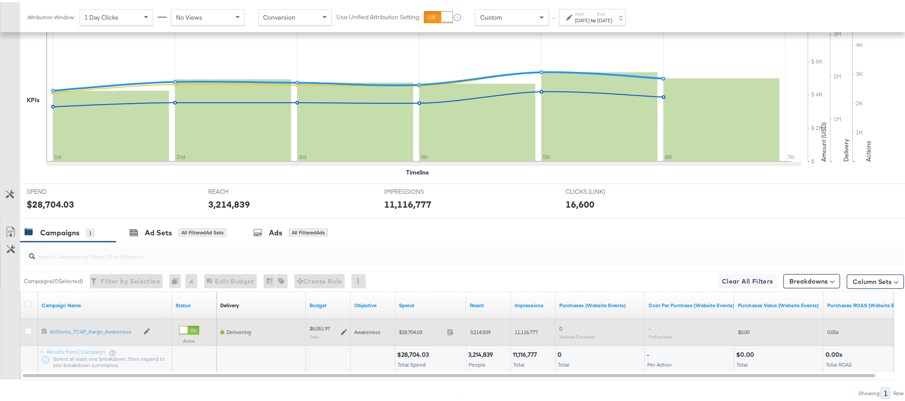
click at [346, 333] on icon at bounding box center [344, 330] width 6 height 6
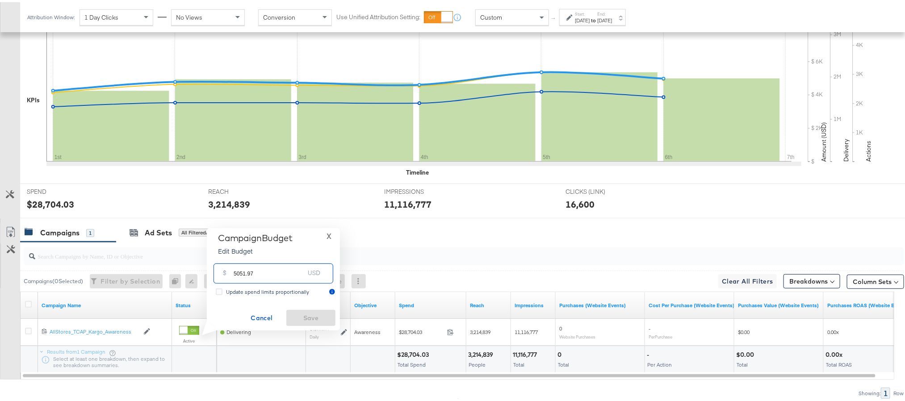
click at [292, 273] on input "5051.97" at bounding box center [268, 267] width 71 height 19
paste input "$5,051.84"
type input "5051.84"
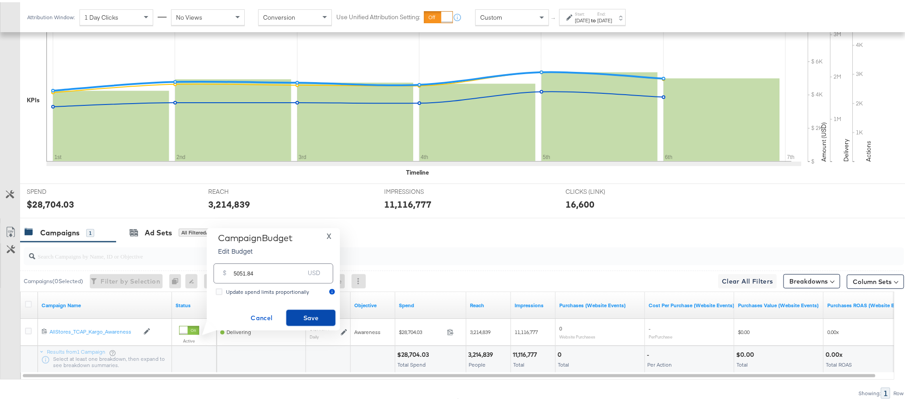
click at [297, 317] on span "Save" at bounding box center [311, 315] width 42 height 11
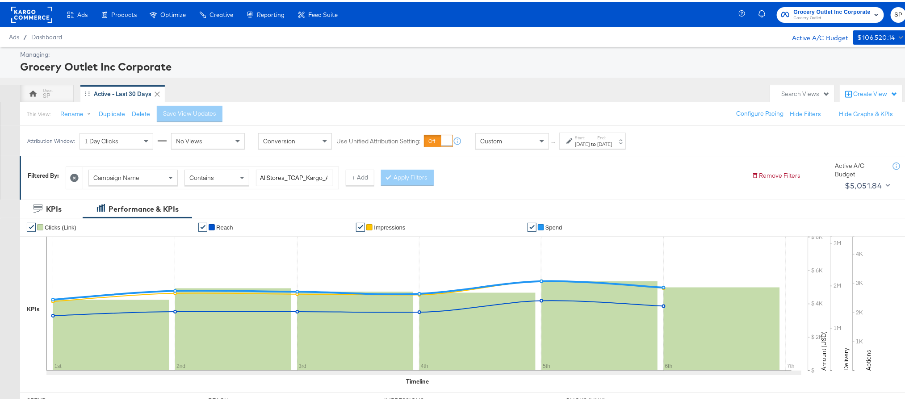
click at [39, 15] on rect at bounding box center [31, 12] width 41 height 16
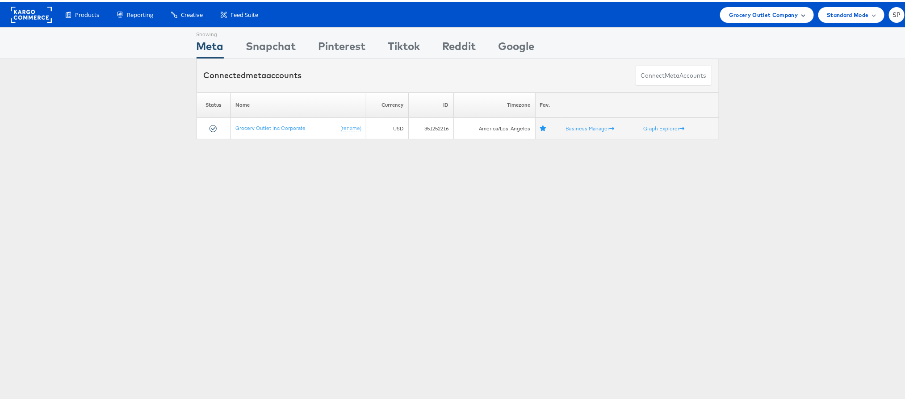
click at [741, 17] on span "Grocery Outlet Company" at bounding box center [763, 12] width 69 height 9
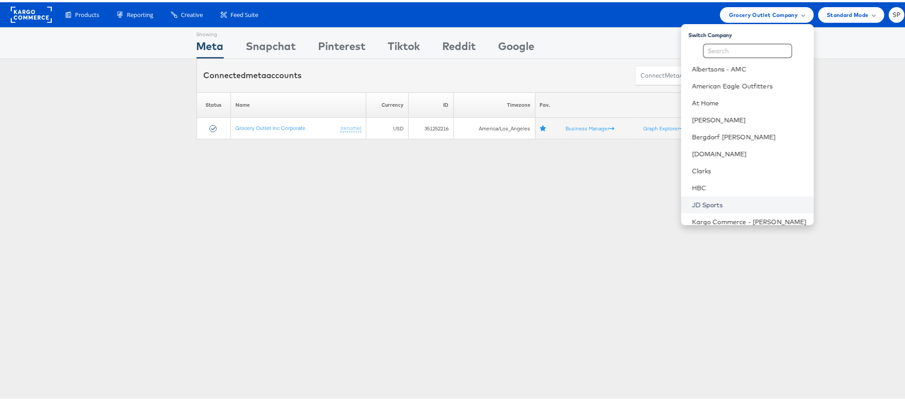
scroll to position [110, 0]
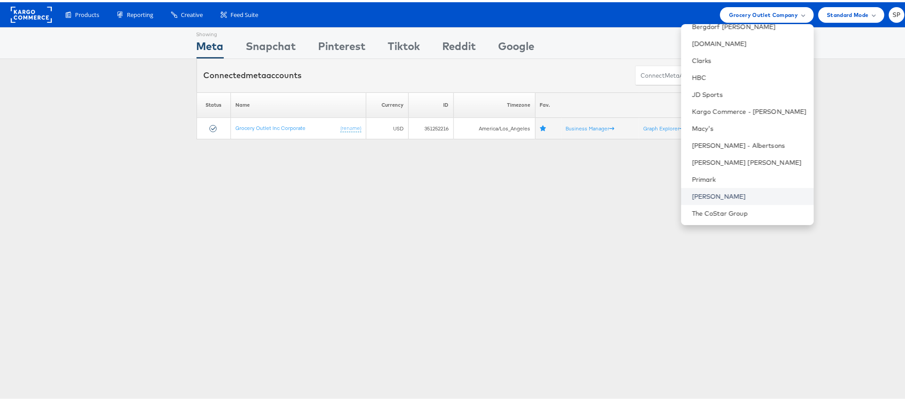
click at [705, 193] on link "Steve Madden" at bounding box center [749, 194] width 115 height 9
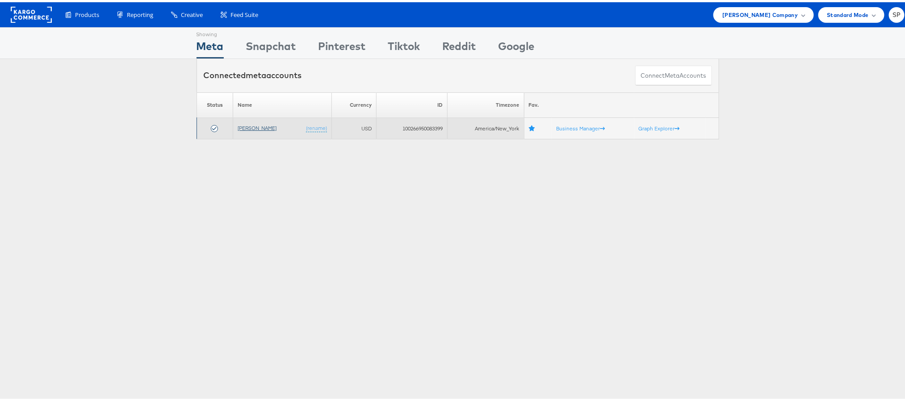
click at [254, 126] on link "[PERSON_NAME]" at bounding box center [257, 125] width 39 height 7
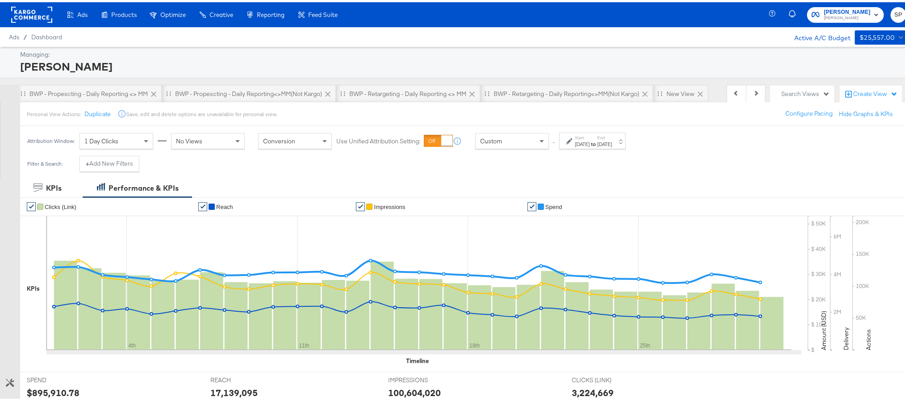
scroll to position [0, 615]
click at [534, 96] on div "BWP - Retargeting - Daily Reporting<>MM(not kargo)" at bounding box center [550, 92] width 146 height 8
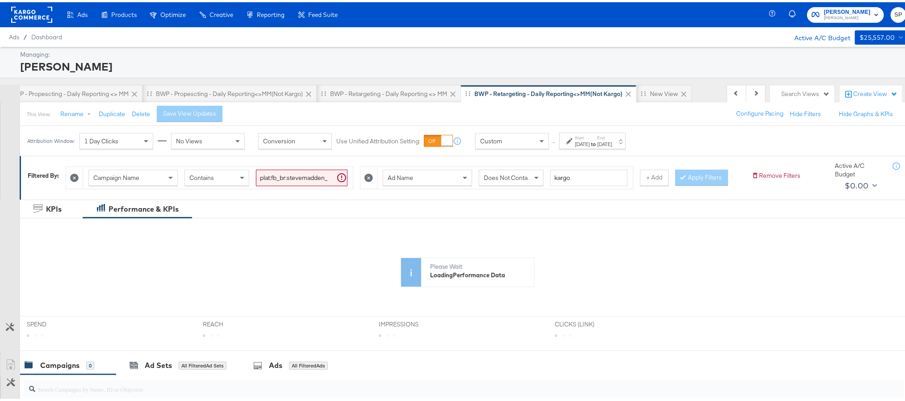
click at [589, 142] on div "[DATE]" at bounding box center [582, 141] width 15 height 7
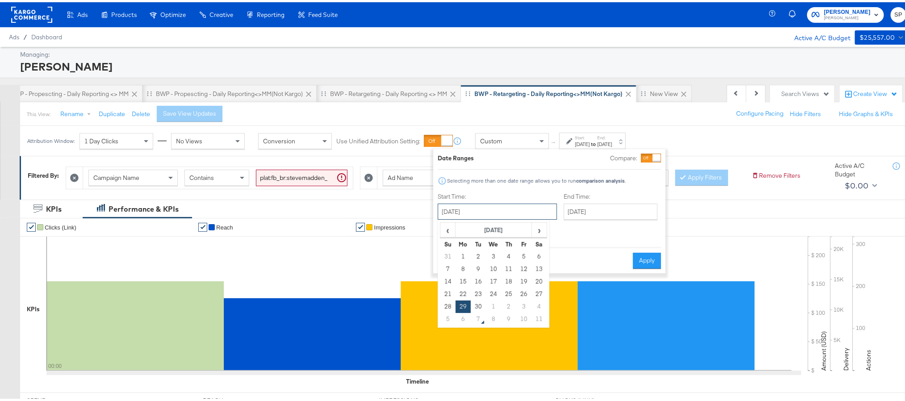
click at [499, 209] on input "[DATE]" at bounding box center [497, 209] width 119 height 16
click at [450, 313] on td "5" at bounding box center [447, 317] width 15 height 13
type input "[DATE]"
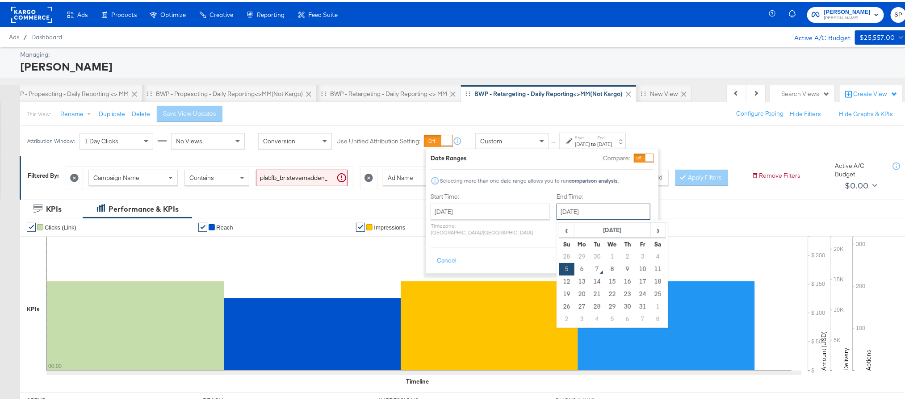
click at [581, 207] on input "[DATE]" at bounding box center [603, 209] width 94 height 16
click at [574, 269] on td "6" at bounding box center [581, 267] width 15 height 13
type input "[DATE]"
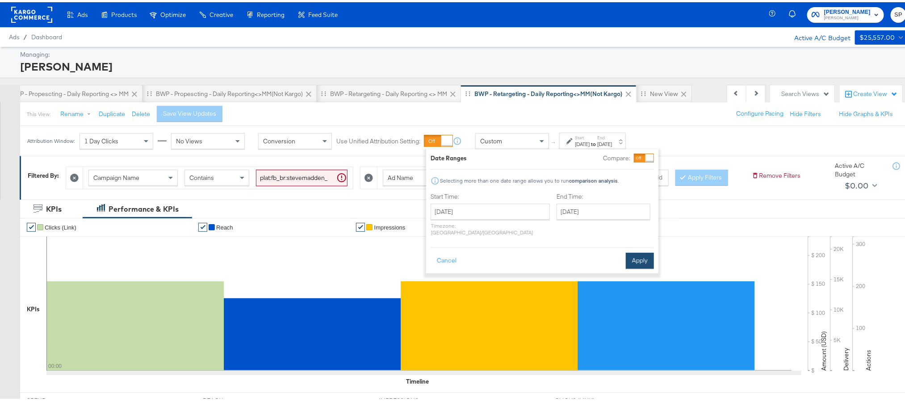
click at [643, 253] on button "Apply" at bounding box center [639, 258] width 28 height 16
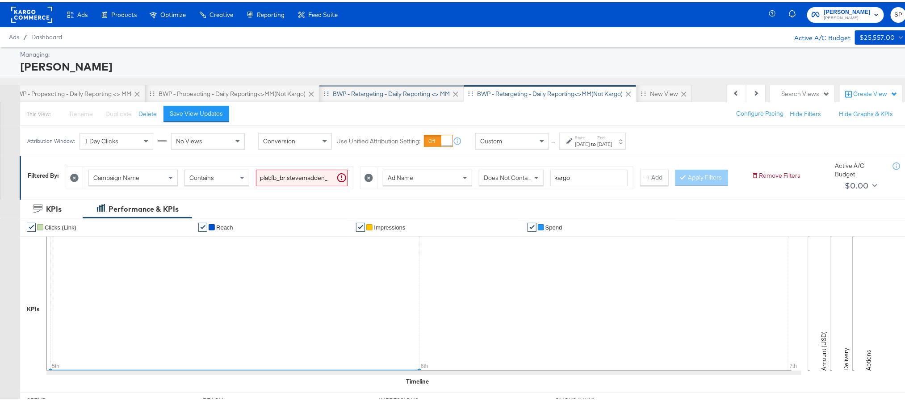
click at [413, 92] on div "BWP - Retargeting - Daily Reporting <> MM" at bounding box center [391, 92] width 117 height 8
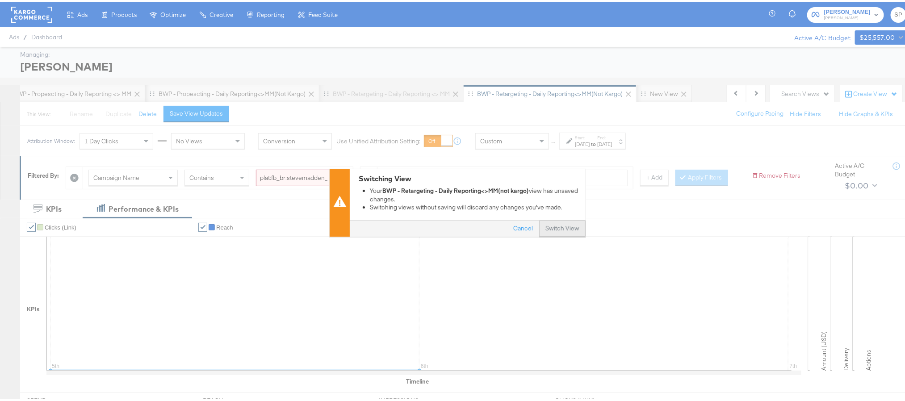
click at [539, 232] on button "Switch View" at bounding box center [562, 226] width 46 height 16
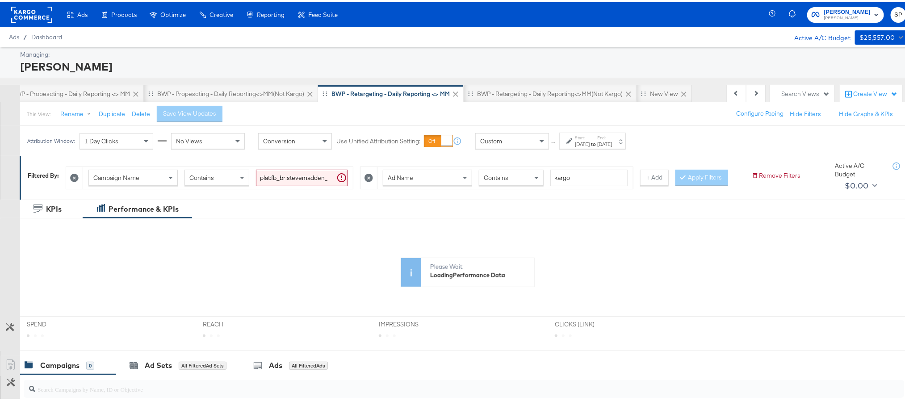
click at [612, 142] on div "[DATE]" at bounding box center [604, 141] width 15 height 7
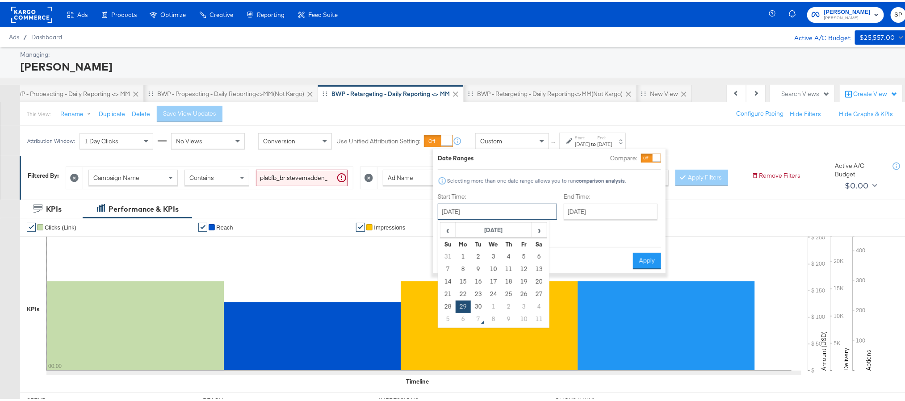
click at [481, 217] on input "[DATE]" at bounding box center [497, 209] width 119 height 16
click at [493, 304] on td "1" at bounding box center [493, 304] width 15 height 13
type input "[DATE]"
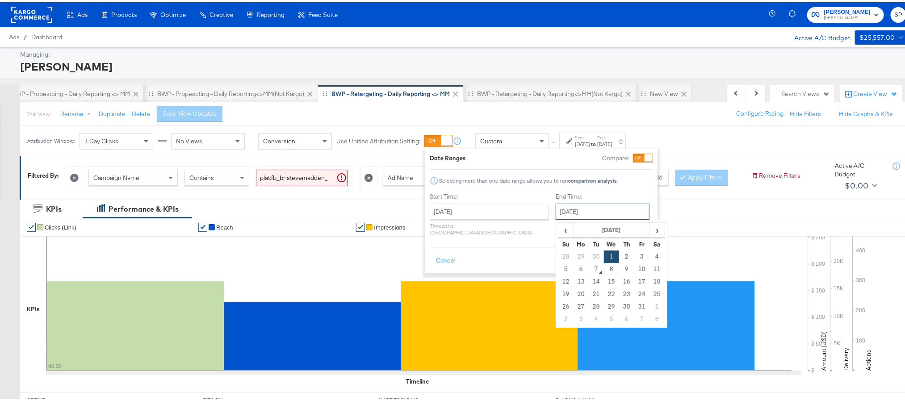
click at [563, 208] on input "[DATE]" at bounding box center [602, 209] width 94 height 16
click at [573, 268] on td "6" at bounding box center [580, 267] width 15 height 13
type input "[DATE]"
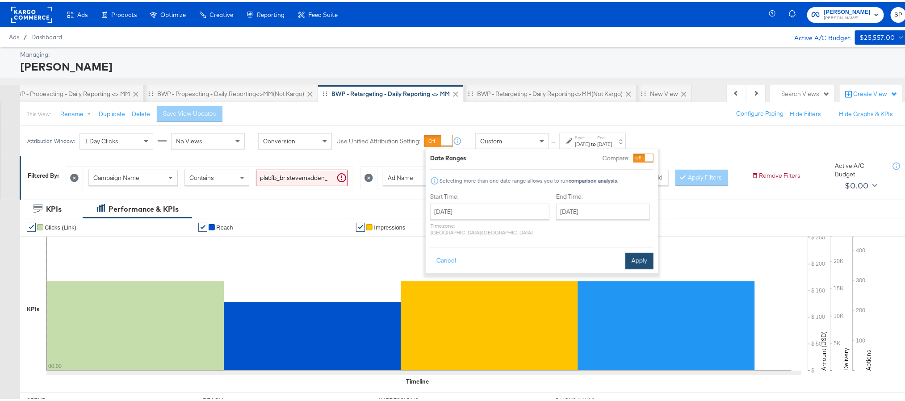
click at [631, 252] on button "Apply" at bounding box center [639, 258] width 28 height 16
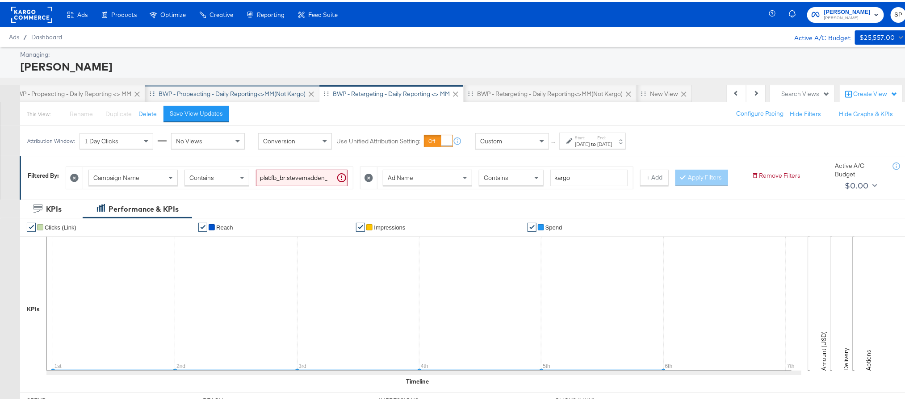
click at [249, 87] on div "BWP - Propescting - Daily Reporting<>MM(not kargo)" at bounding box center [232, 92] width 174 height 18
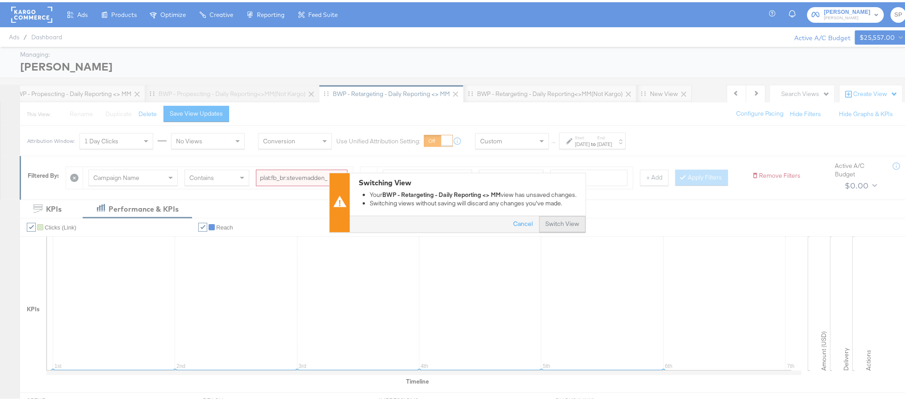
click at [564, 219] on button "Switch View" at bounding box center [562, 222] width 46 height 16
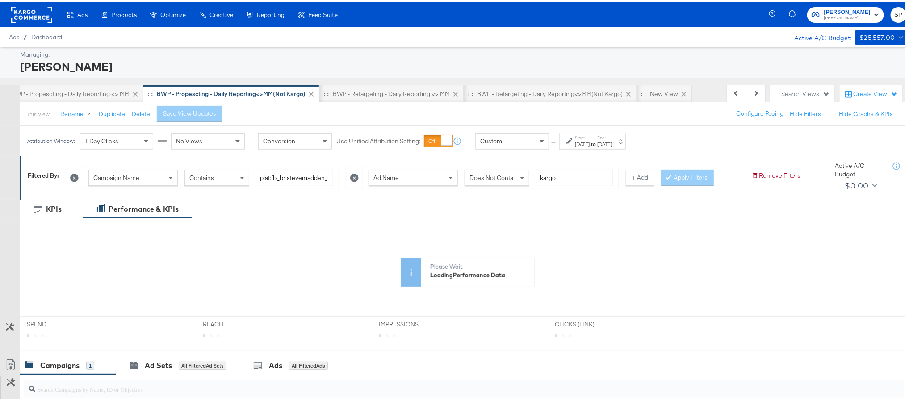
click at [597, 142] on strong "to" at bounding box center [593, 141] width 8 height 7
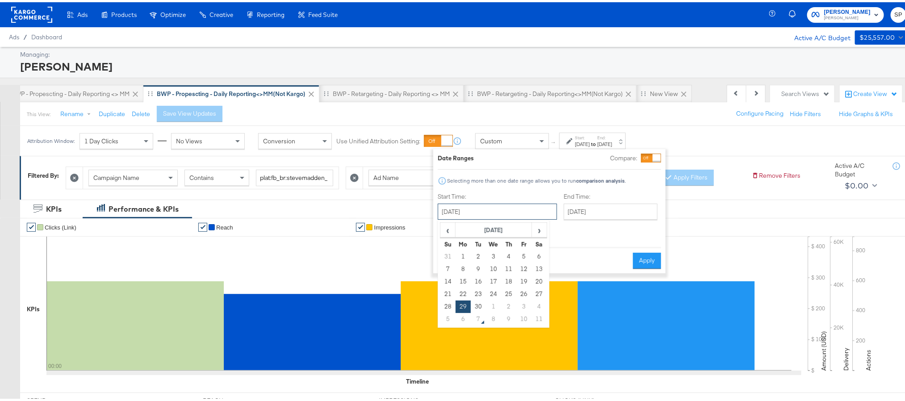
click at [484, 213] on input "[DATE]" at bounding box center [497, 209] width 119 height 16
click at [495, 301] on td "1" at bounding box center [493, 304] width 15 height 13
type input "[DATE]"
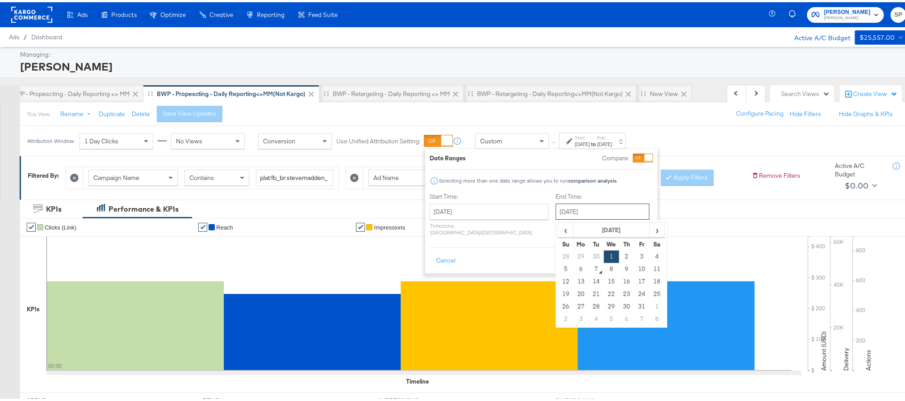
click at [571, 212] on input "[DATE]" at bounding box center [602, 209] width 94 height 16
click at [573, 266] on td "6" at bounding box center [580, 267] width 15 height 13
type input "[DATE]"
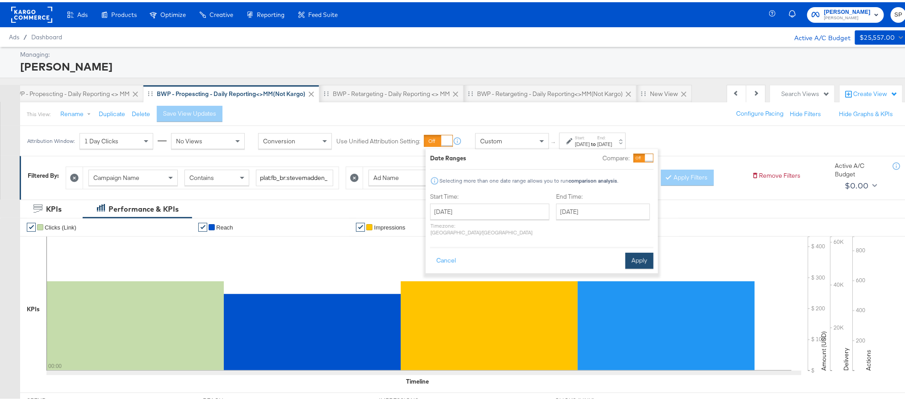
click at [631, 253] on button "Apply" at bounding box center [639, 258] width 28 height 16
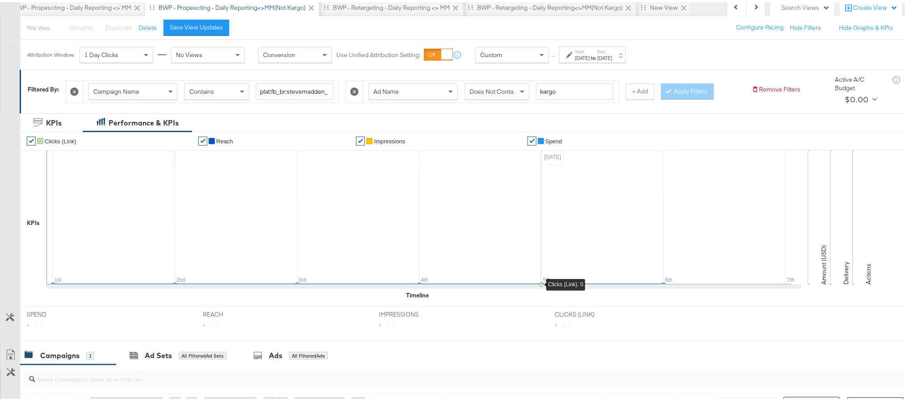
scroll to position [84, 0]
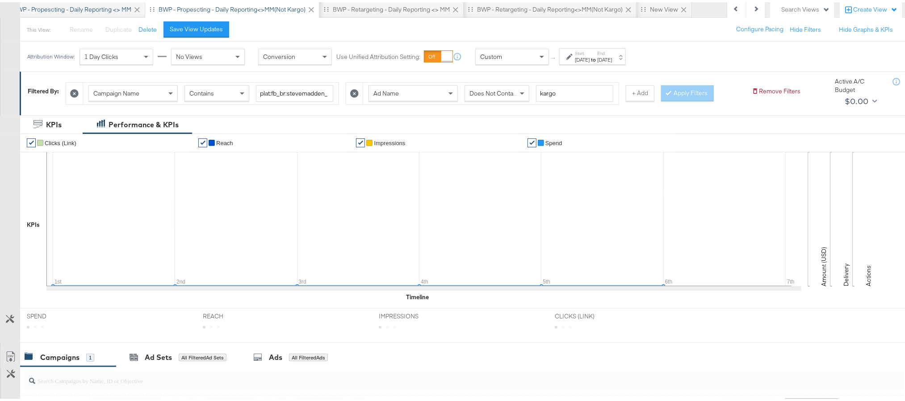
click at [106, 7] on div "BWP - Propescting - Daily Reporting <> MM" at bounding box center [72, 7] width 118 height 8
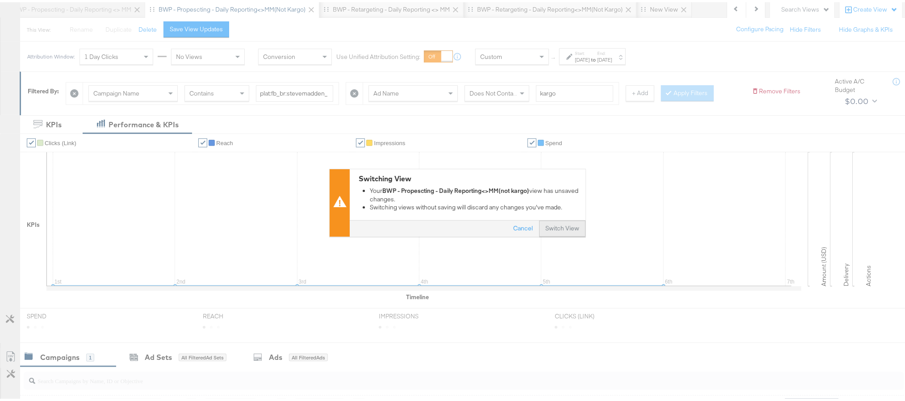
click at [565, 229] on button "Switch View" at bounding box center [562, 226] width 46 height 16
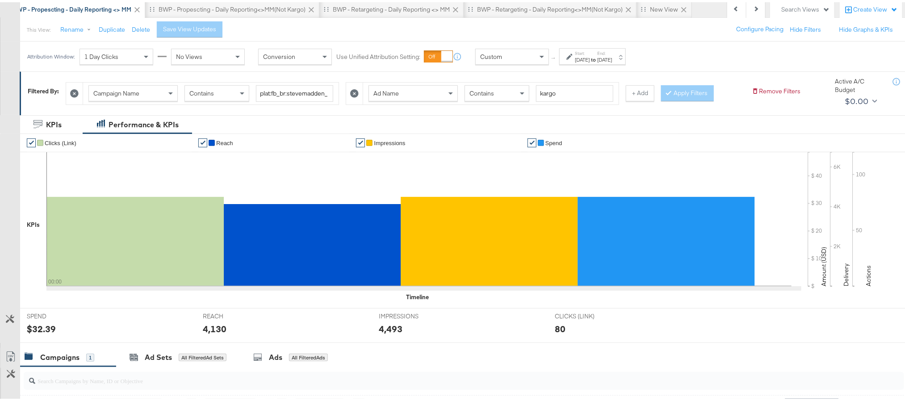
click at [612, 58] on div "[DATE]" at bounding box center [604, 57] width 15 height 7
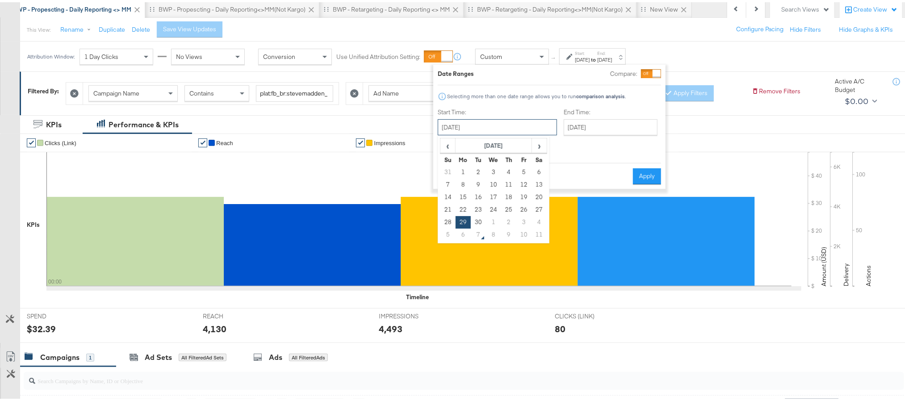
click at [526, 119] on input "September 29th 2025" at bounding box center [497, 125] width 119 height 16
click at [492, 219] on td "1" at bounding box center [493, 220] width 15 height 13
type input "October 1st 2025"
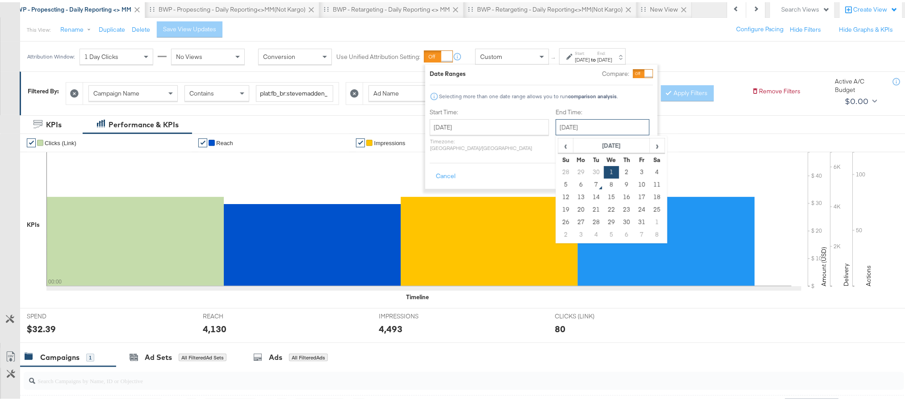
click at [570, 130] on input "October 1st 2025" at bounding box center [602, 125] width 94 height 16
click at [573, 182] on td "6" at bounding box center [580, 182] width 15 height 13
type input "[DATE]"
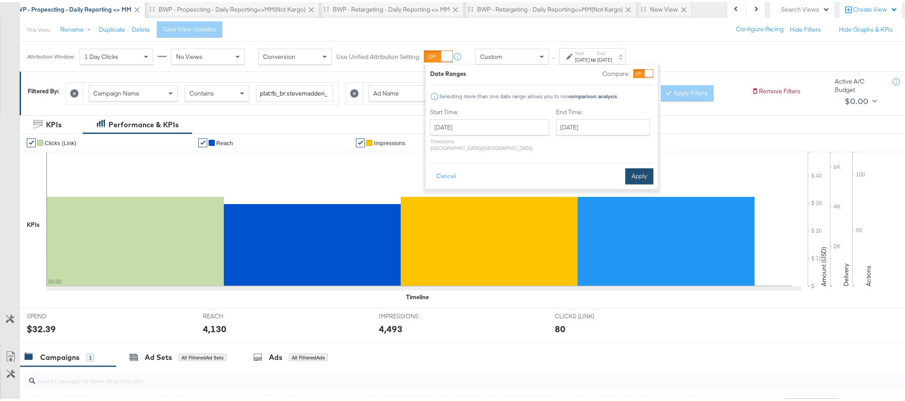
click at [627, 169] on button "Apply" at bounding box center [639, 174] width 28 height 16
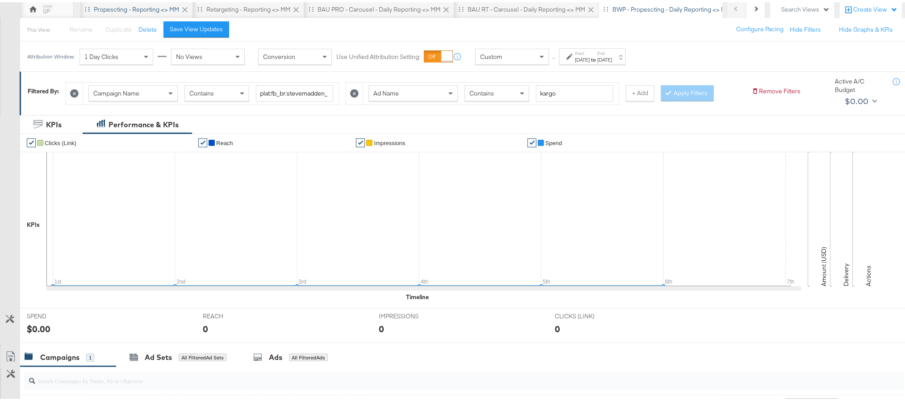
click at [146, 5] on div "Propescting - Reporting <> MM" at bounding box center [136, 7] width 85 height 8
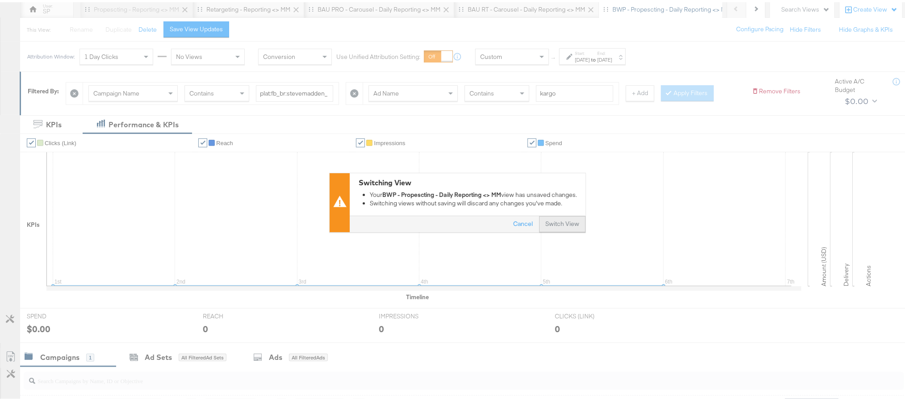
click at [563, 223] on button "Switch View" at bounding box center [562, 222] width 46 height 16
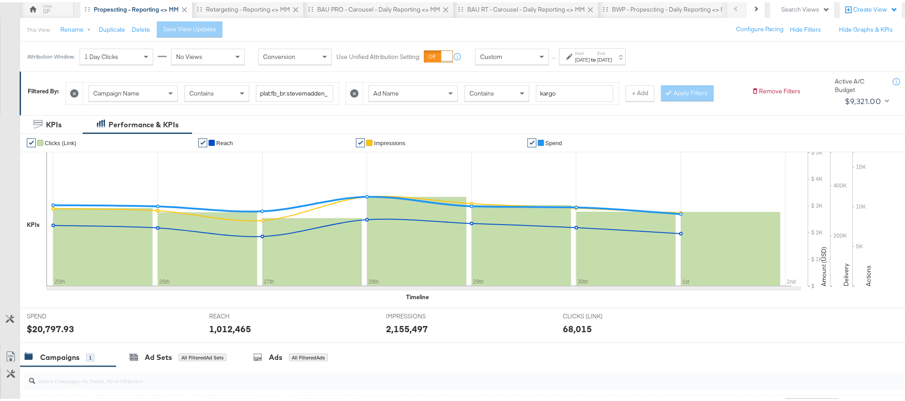
click at [589, 58] on div "Sep 25th 2025" at bounding box center [582, 57] width 15 height 7
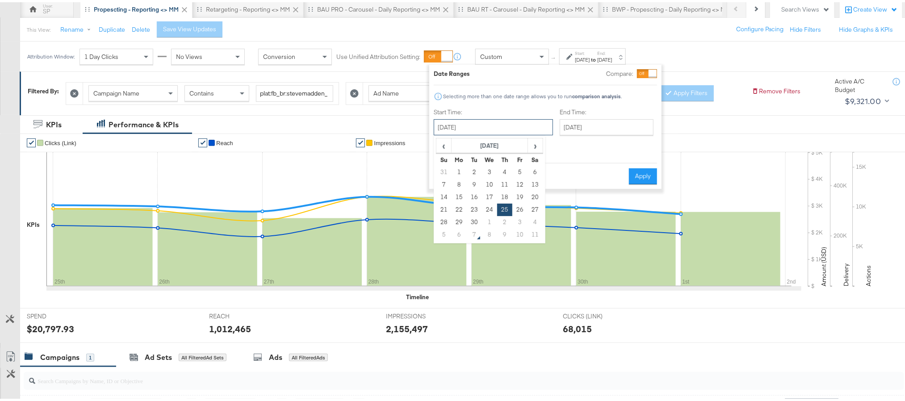
click at [504, 129] on input "September 25th 2025" at bounding box center [493, 125] width 119 height 16
click at [445, 233] on td "5" at bounding box center [443, 232] width 15 height 13
type input "[DATE]"
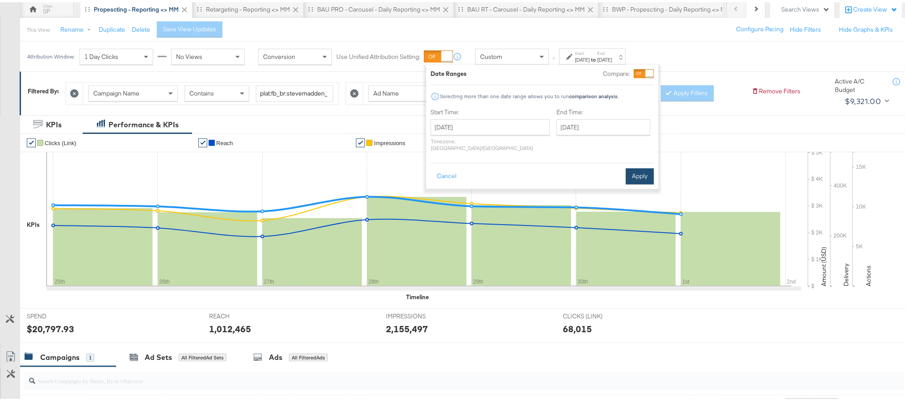
click at [634, 167] on button "Apply" at bounding box center [639, 174] width 28 height 16
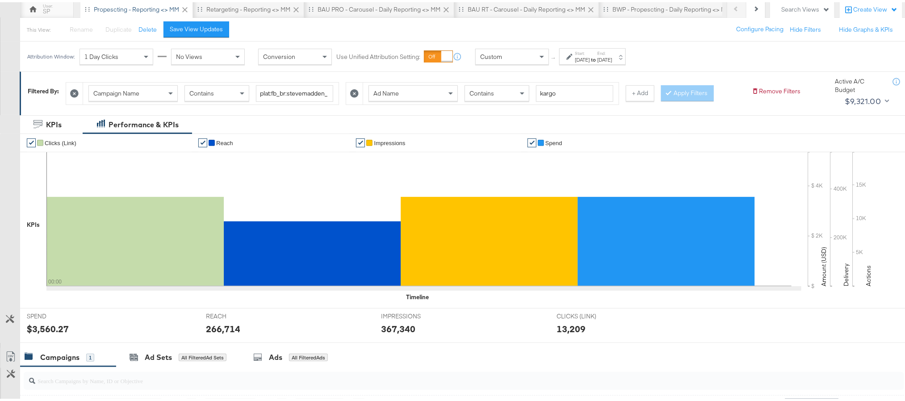
click at [45, 326] on div "$3,560.27" at bounding box center [48, 326] width 42 height 13
copy div "3,560.27"
click at [217, 325] on div "266,714" at bounding box center [223, 326] width 34 height 13
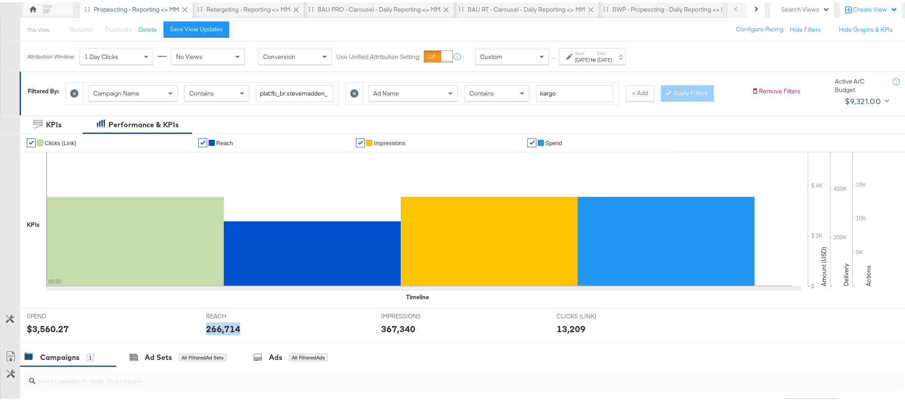
copy div "266,714"
click at [388, 327] on div "367,340" at bounding box center [398, 326] width 34 height 13
copy div "367,340"
click at [612, 52] on label "End:" at bounding box center [604, 51] width 15 height 6
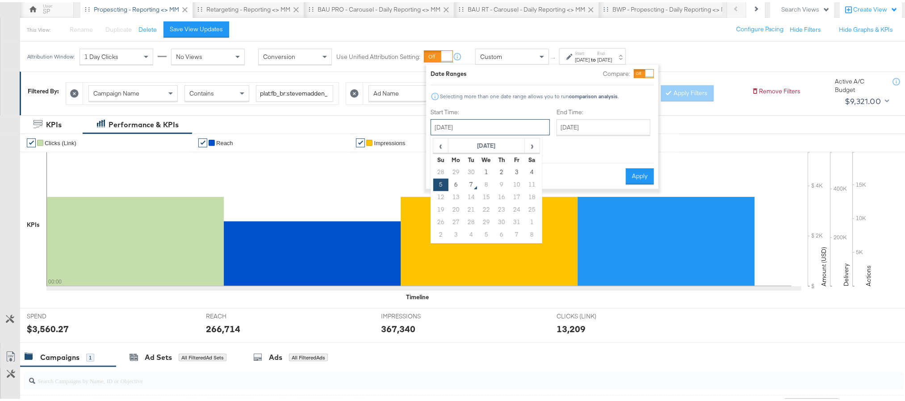
click at [477, 124] on input "October 5th 2025" at bounding box center [489, 125] width 119 height 16
click at [459, 182] on td "6" at bounding box center [455, 182] width 15 height 13
type input "October 6th 2025"
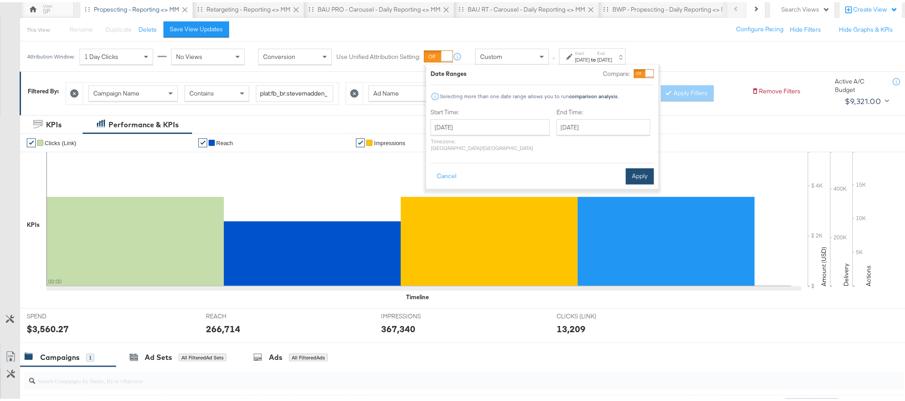
click at [643, 170] on button "Apply" at bounding box center [639, 174] width 28 height 16
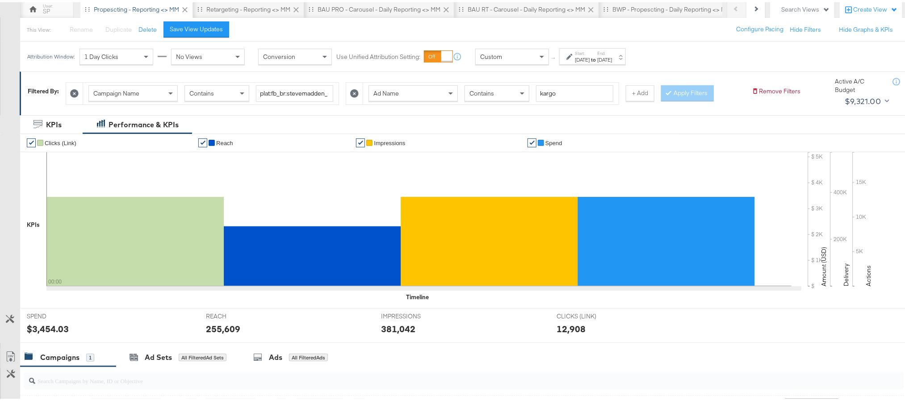
click at [50, 327] on div "$3,454.03" at bounding box center [48, 326] width 42 height 13
copy div "3,454.03"
click at [221, 328] on div "255,609" at bounding box center [223, 326] width 34 height 13
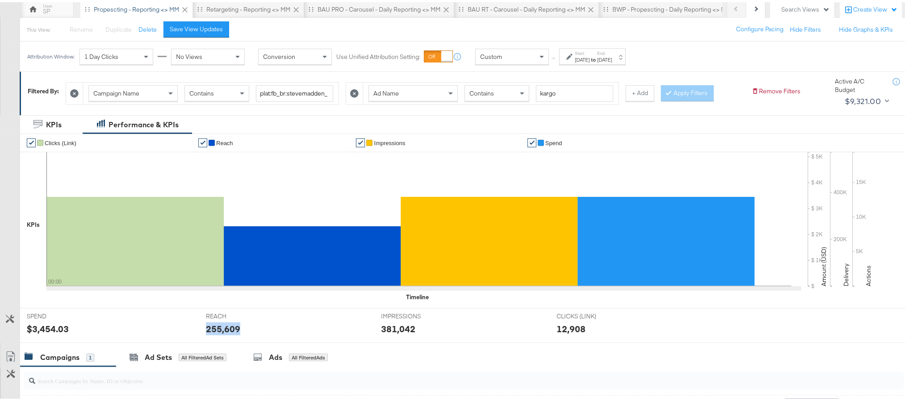
copy div "255,609"
click at [386, 326] on div "381,042" at bounding box center [398, 326] width 34 height 13
copy div "381,042"
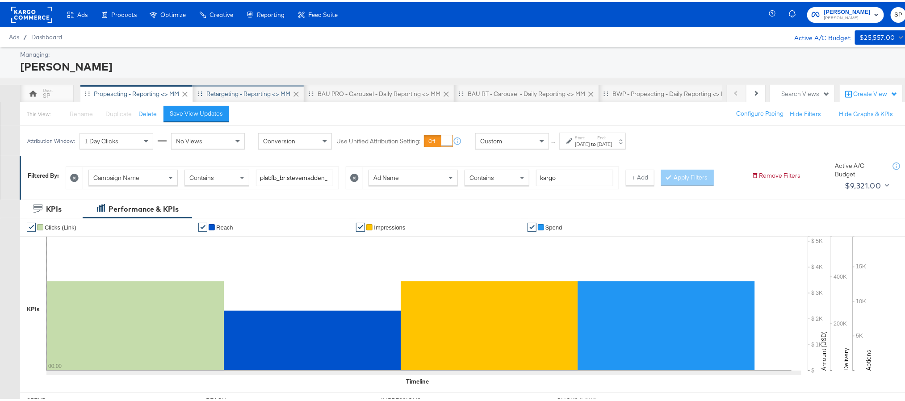
click at [244, 96] on div "Retargeting - Reporting <> MM" at bounding box center [248, 92] width 84 height 8
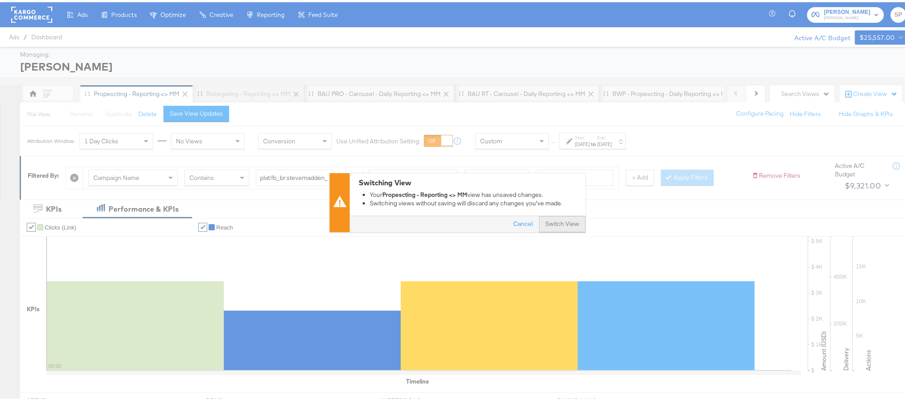
click at [550, 224] on button "Switch View" at bounding box center [562, 222] width 46 height 16
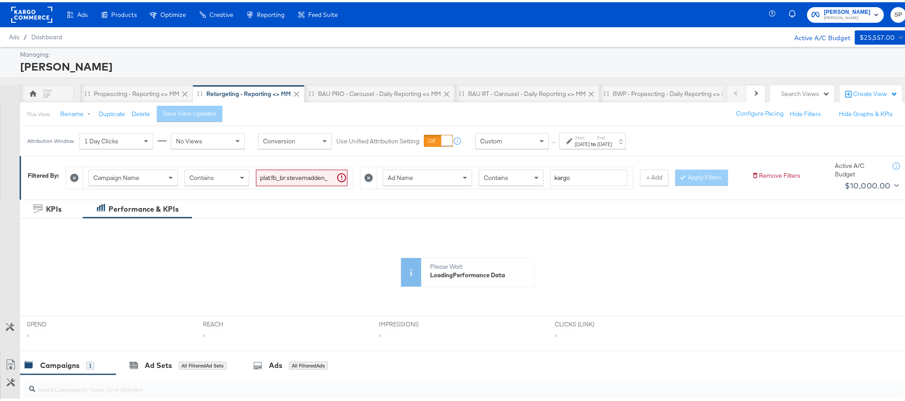
click at [595, 146] on div "Start: Sep 25th 2025 to End: Oct 1st 2025" at bounding box center [592, 138] width 67 height 17
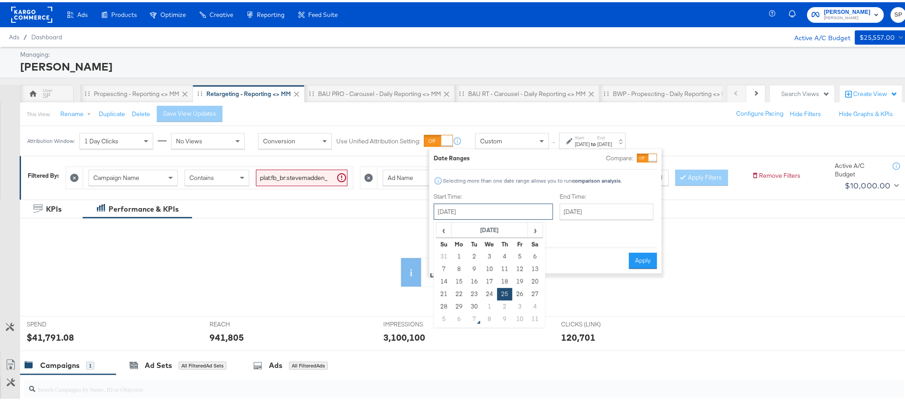
click at [501, 216] on input "September 25th 2025" at bounding box center [493, 209] width 119 height 16
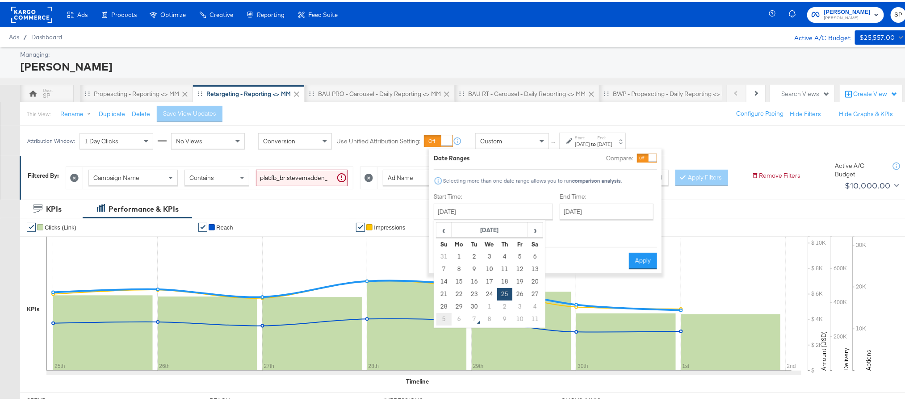
click at [445, 315] on td "5" at bounding box center [443, 317] width 15 height 13
type input "October 5th 2025"
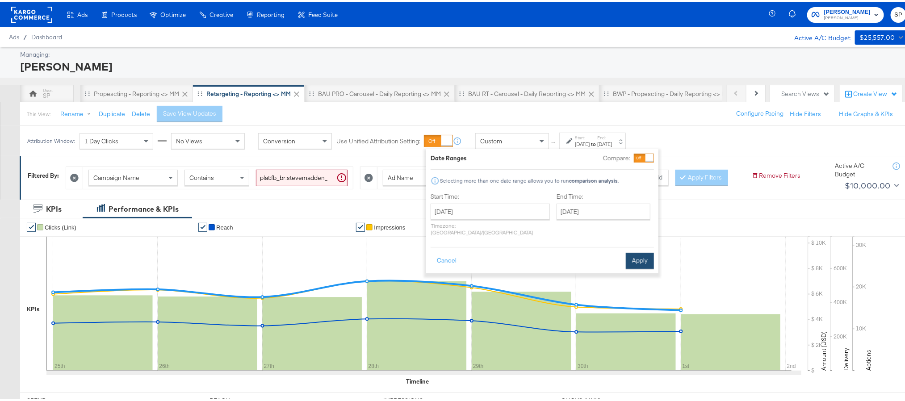
click at [641, 252] on button "Apply" at bounding box center [639, 258] width 28 height 16
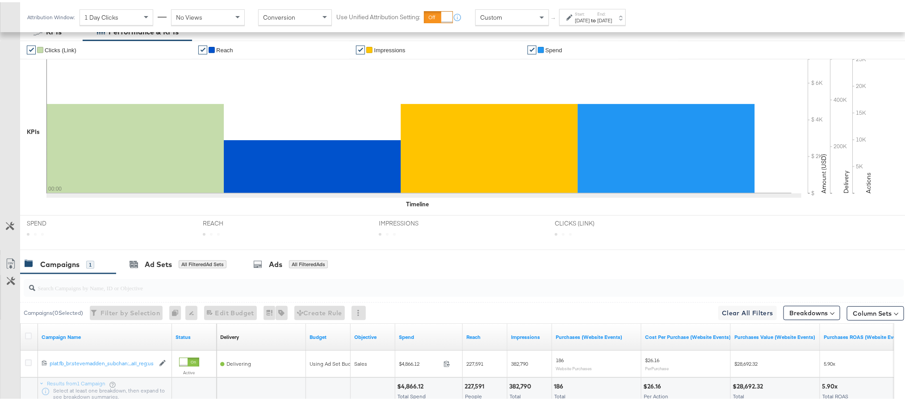
scroll to position [189, 0]
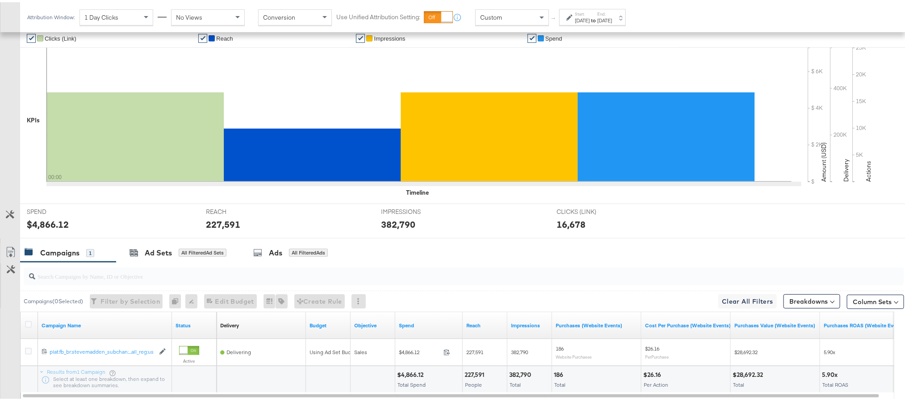
click at [57, 229] on div "$4,866.12" at bounding box center [48, 222] width 42 height 13
copy div "4,866.12"
click at [221, 229] on div "227,591" at bounding box center [223, 222] width 34 height 13
copy div "227,591"
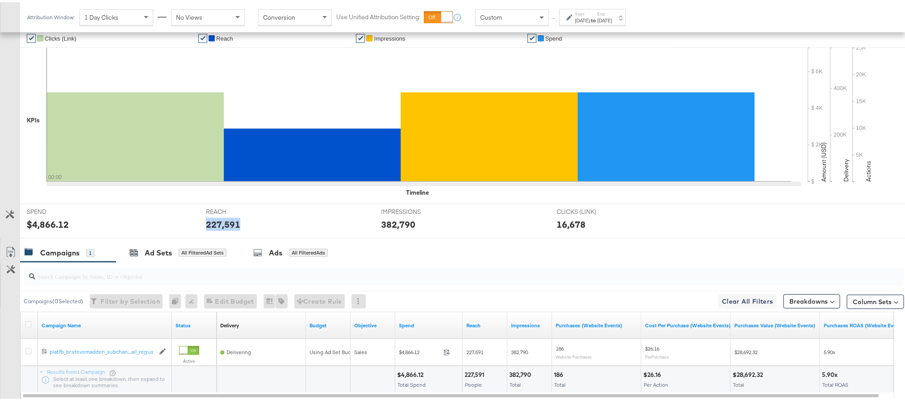
click at [221, 229] on div "227,591" at bounding box center [223, 222] width 34 height 13
click at [386, 229] on div "382,790" at bounding box center [398, 222] width 34 height 13
copy div "382,790"
click at [607, 12] on div "Start: Oct 5th 2025 to End: Oct 5th 2025" at bounding box center [593, 15] width 37 height 13
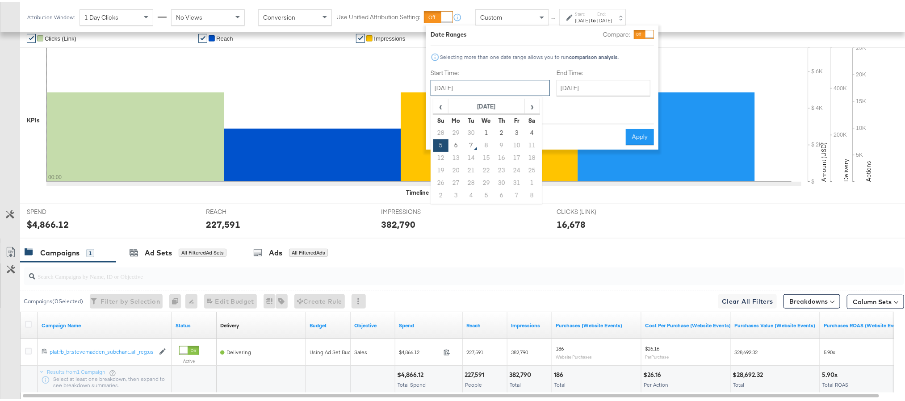
click at [510, 79] on input "October 5th 2025" at bounding box center [489, 86] width 119 height 16
click at [450, 140] on td "6" at bounding box center [455, 143] width 15 height 13
type input "October 6th 2025"
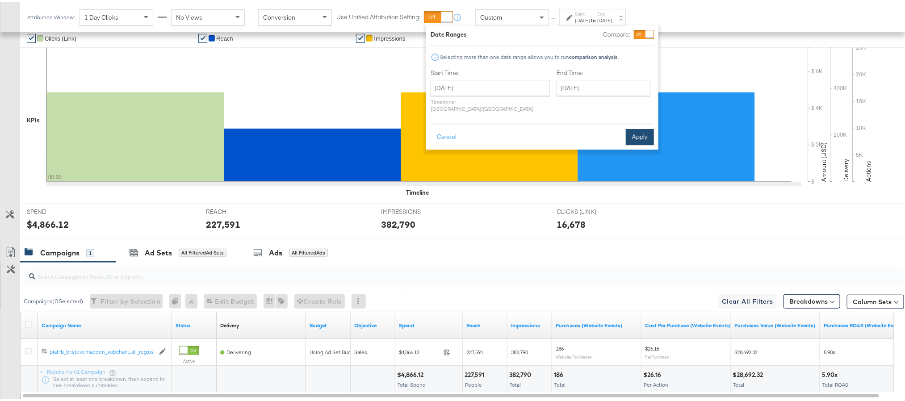
click at [635, 127] on button "Apply" at bounding box center [639, 135] width 28 height 16
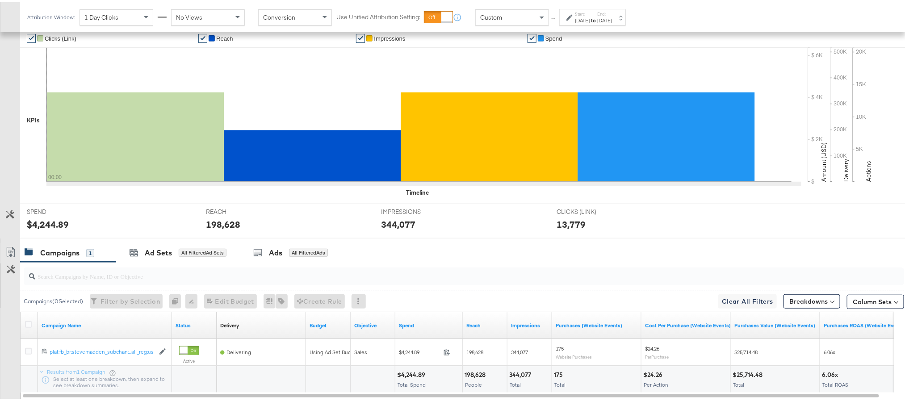
click at [47, 229] on div "$4,244.89" at bounding box center [48, 222] width 42 height 13
copy div "4,244.89"
click at [222, 229] on div "198,628" at bounding box center [223, 222] width 34 height 13
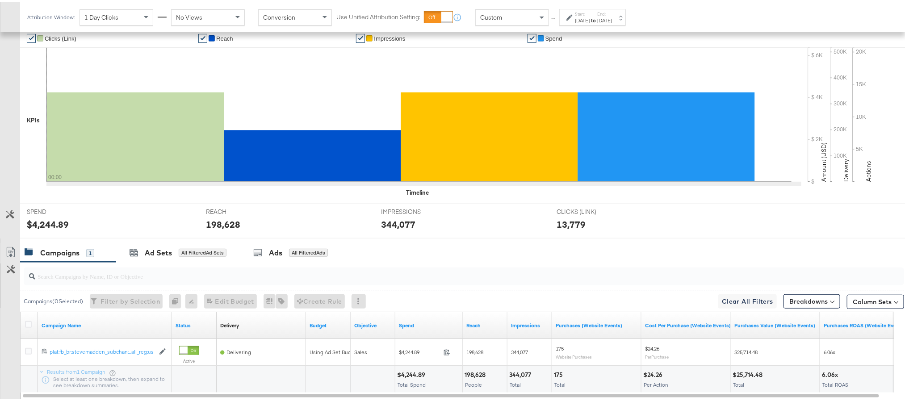
click at [392, 229] on div "344,077" at bounding box center [398, 222] width 34 height 13
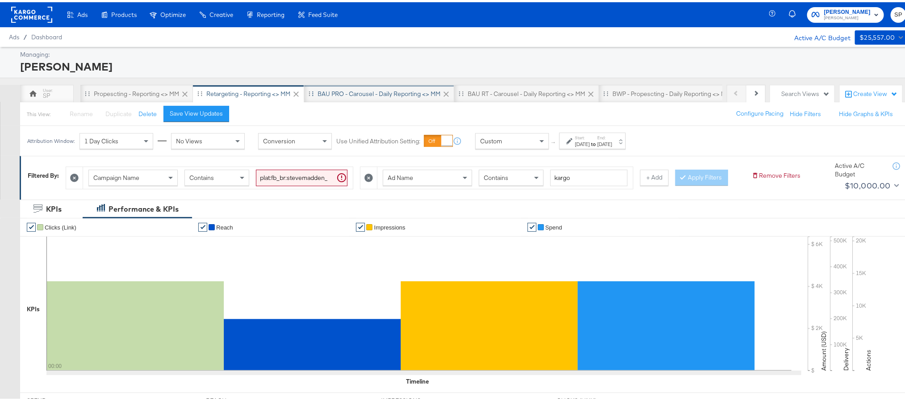
click at [379, 95] on div "BAU PRO - Carousel - Daily Reporting <> MM" at bounding box center [378, 92] width 123 height 8
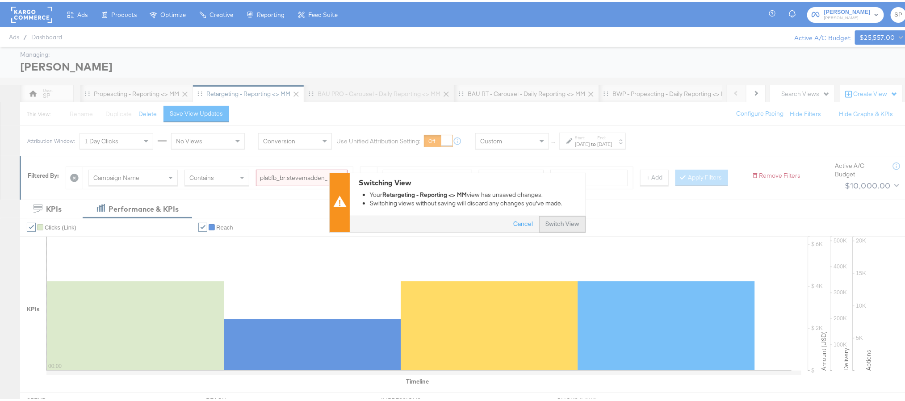
click at [547, 223] on button "Switch View" at bounding box center [562, 222] width 46 height 16
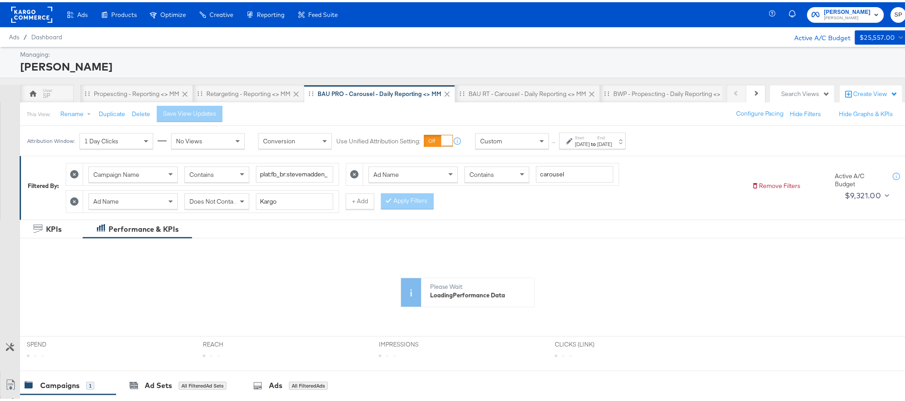
click at [589, 141] on div "Sep 29th 2025" at bounding box center [582, 141] width 15 height 7
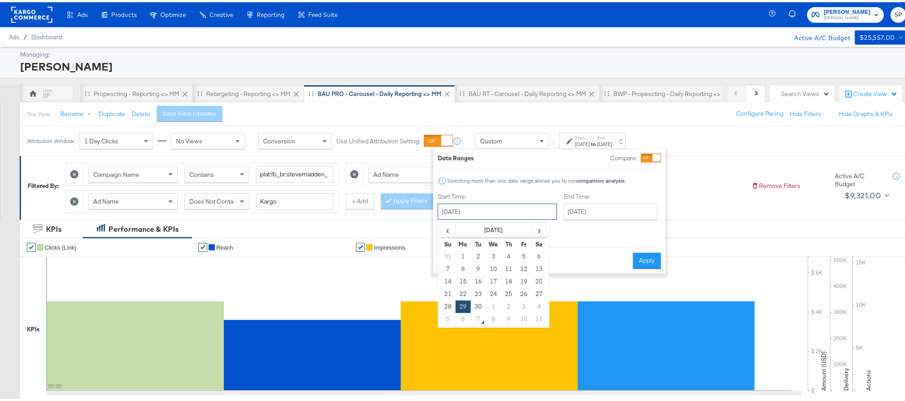
click at [521, 204] on input "September 29th 2025" at bounding box center [497, 209] width 119 height 16
click at [442, 319] on td "5" at bounding box center [447, 317] width 15 height 13
type input "October 5th 2025"
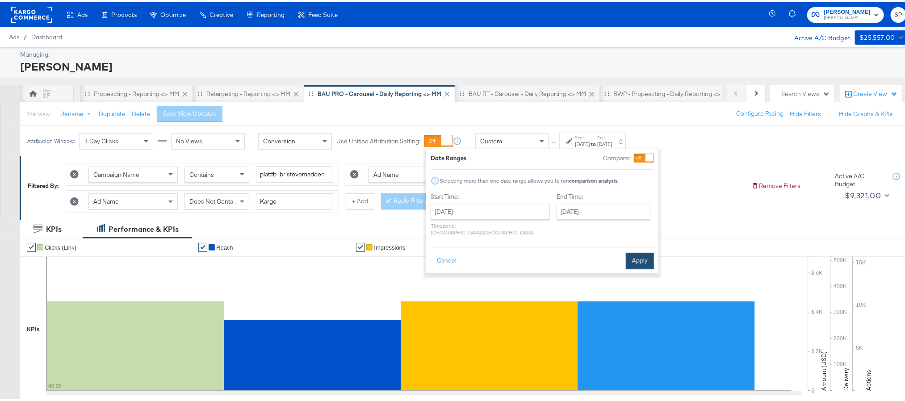
click at [635, 250] on button "Apply" at bounding box center [639, 258] width 28 height 16
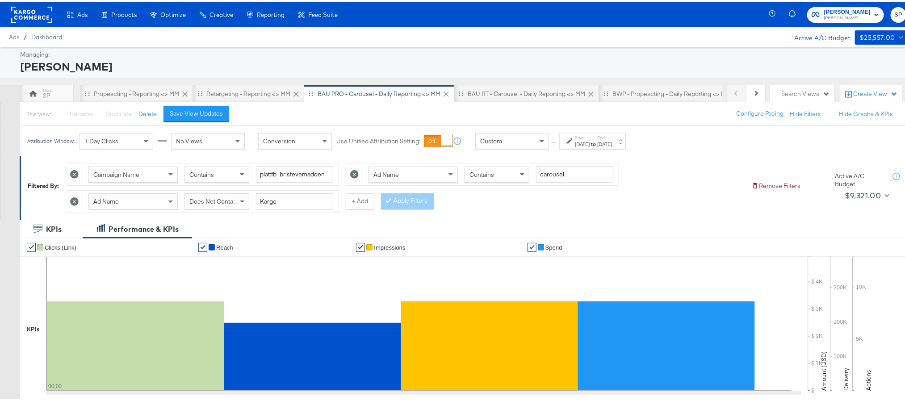
scroll to position [98, 0]
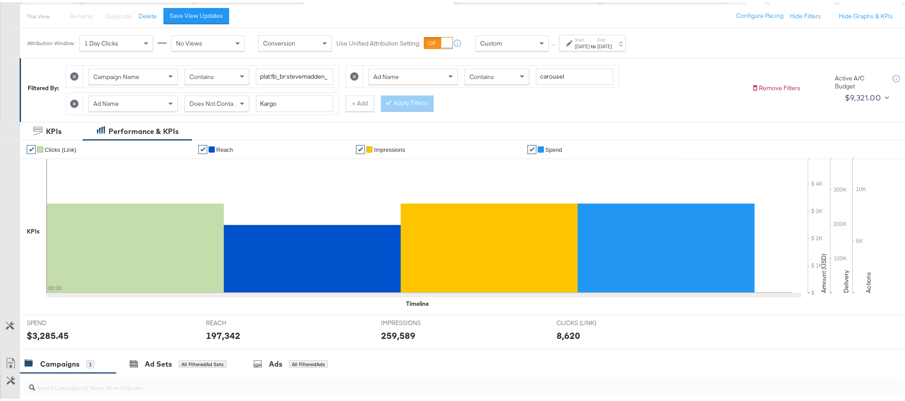
click at [62, 336] on div "$3,285.45" at bounding box center [48, 333] width 42 height 13
click at [217, 338] on div "197,342" at bounding box center [223, 333] width 34 height 13
click at [394, 340] on div "259,589" at bounding box center [398, 333] width 34 height 13
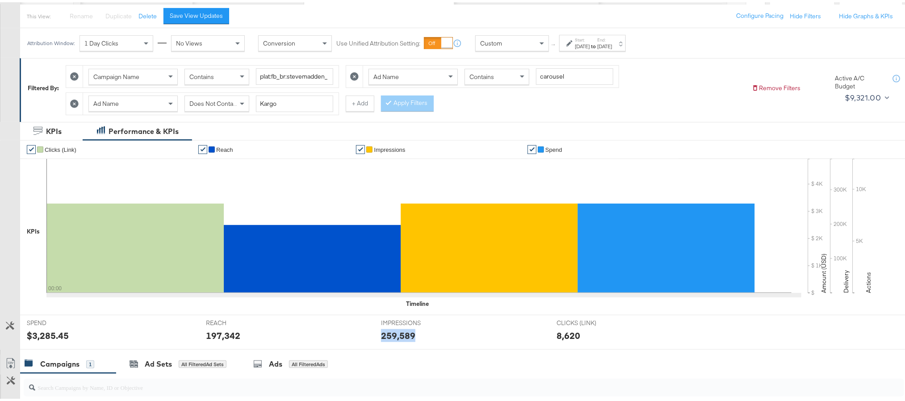
click at [394, 340] on div "259,589" at bounding box center [398, 333] width 34 height 13
click at [589, 46] on div "Oct 5th 2025" at bounding box center [582, 44] width 15 height 7
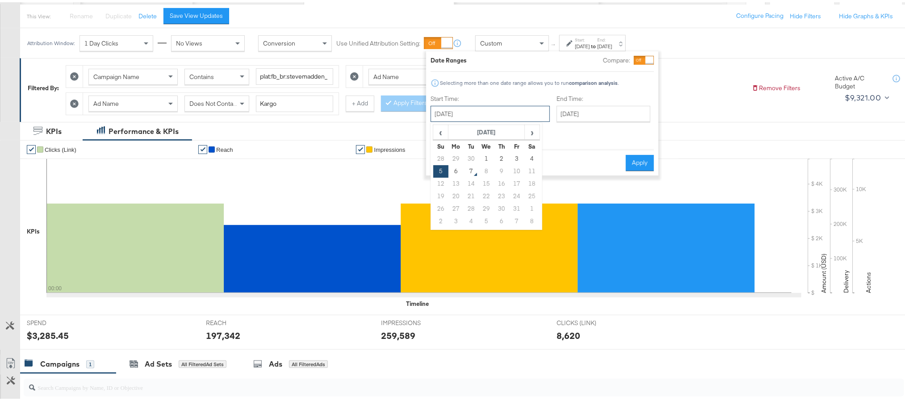
click at [508, 109] on input "October 5th 2025" at bounding box center [489, 112] width 119 height 16
click at [458, 169] on td "6" at bounding box center [455, 169] width 15 height 13
type input "October 6th 2025"
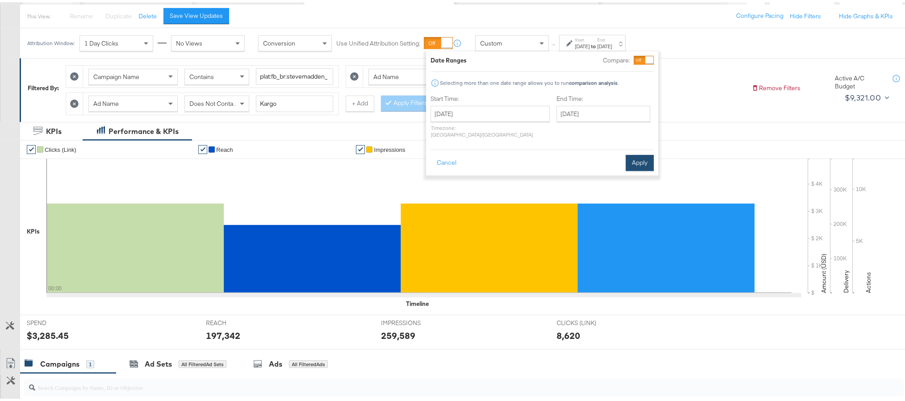
click at [633, 159] on button "Apply" at bounding box center [639, 161] width 28 height 16
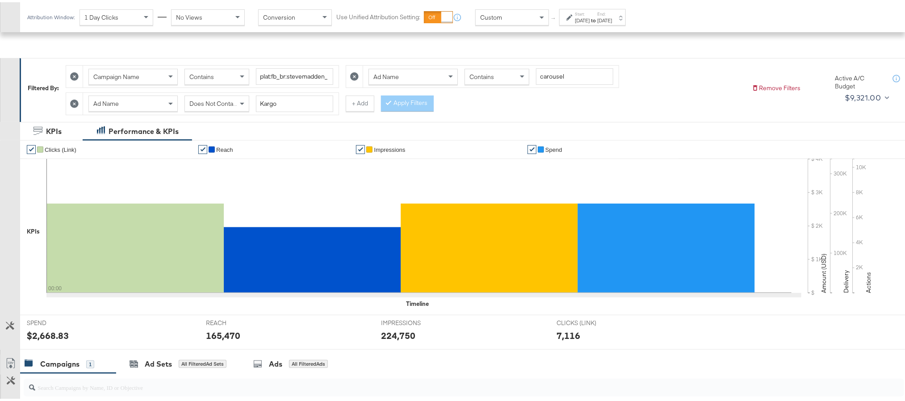
scroll to position [154, 0]
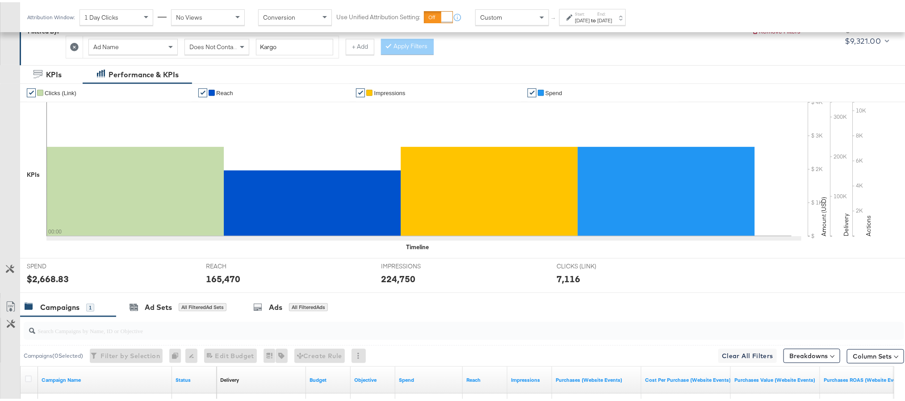
click at [54, 279] on div "$2,668.83" at bounding box center [48, 276] width 42 height 13
click at [219, 280] on div "165,470" at bounding box center [223, 276] width 34 height 13
click at [390, 279] on div "224,750" at bounding box center [398, 276] width 34 height 13
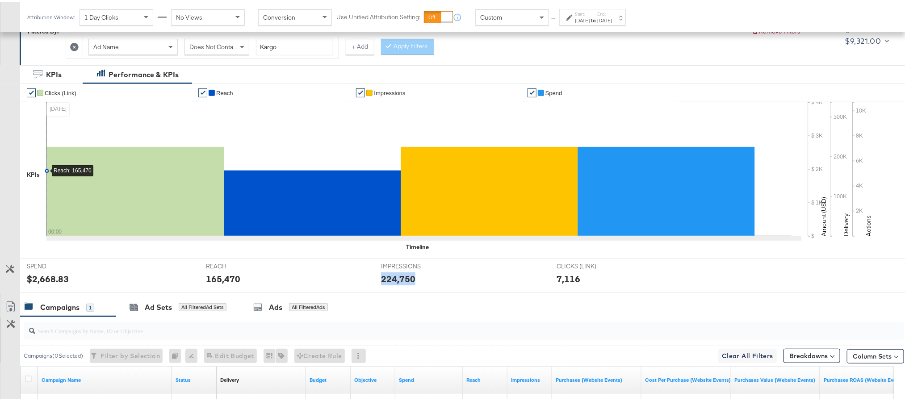
click at [390, 279] on div "224,750" at bounding box center [398, 276] width 34 height 13
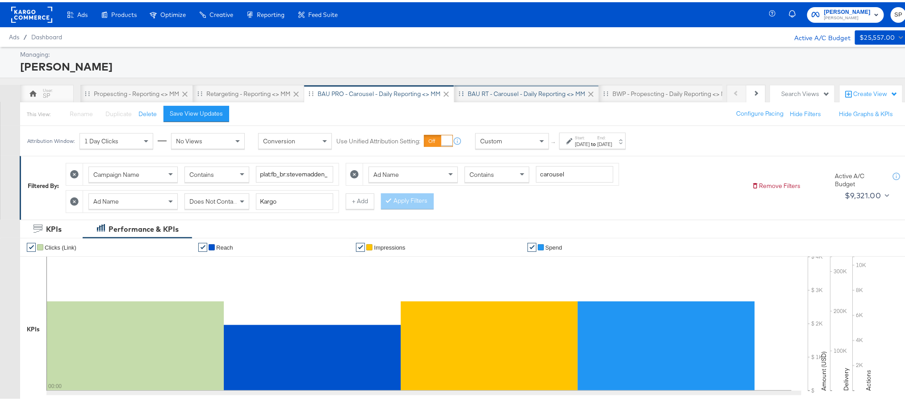
click at [521, 87] on div "BAU RT - Carousel - Daily Reporting <> MM" at bounding box center [526, 92] width 145 height 18
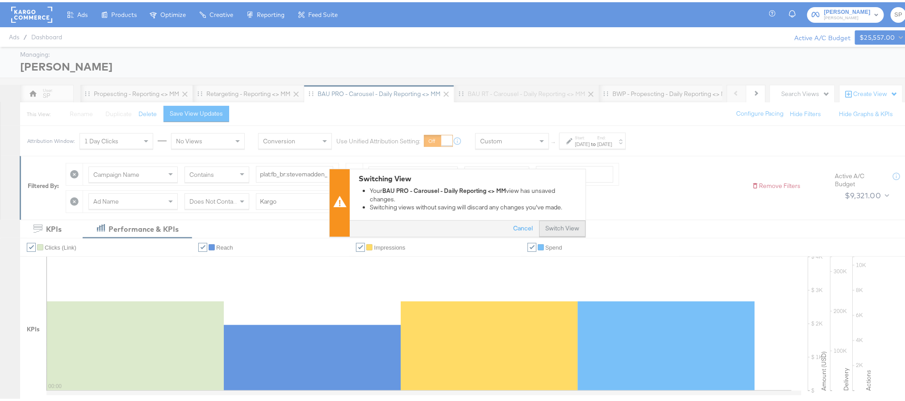
click at [552, 222] on button "Switch View" at bounding box center [562, 226] width 46 height 16
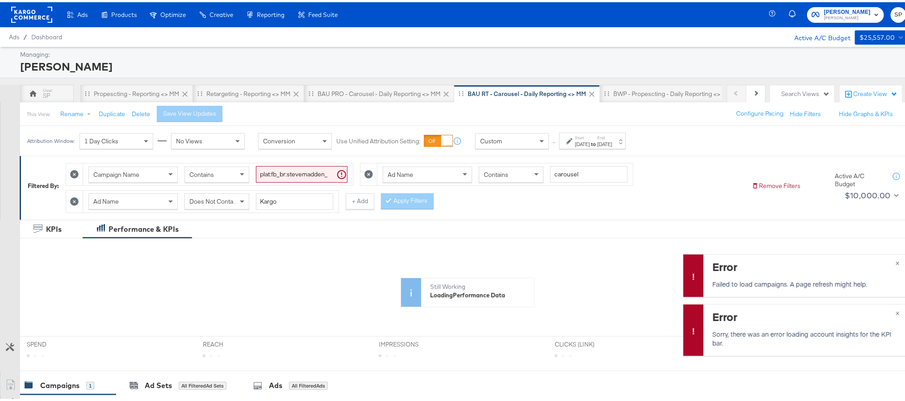
click at [40, 12] on rect at bounding box center [31, 12] width 41 height 16
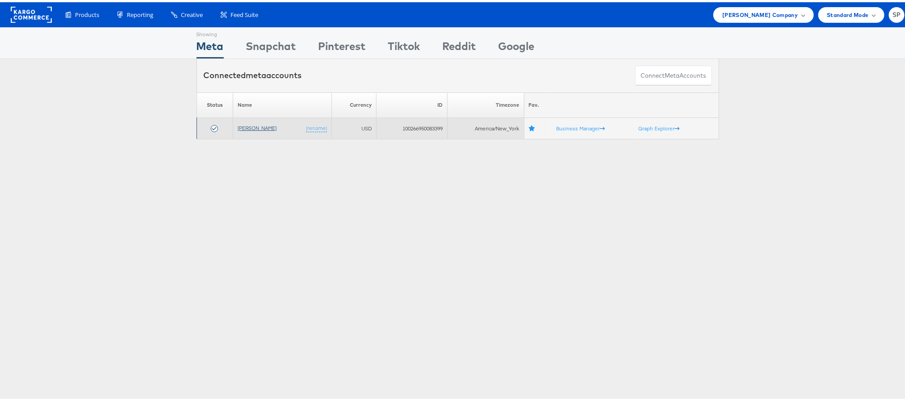
click at [244, 127] on link "[PERSON_NAME]" at bounding box center [257, 125] width 39 height 7
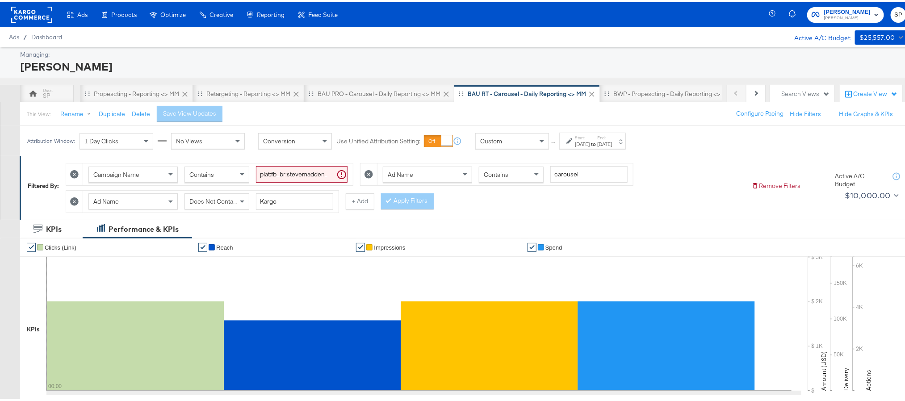
click at [589, 143] on div "[DATE]" at bounding box center [582, 141] width 15 height 7
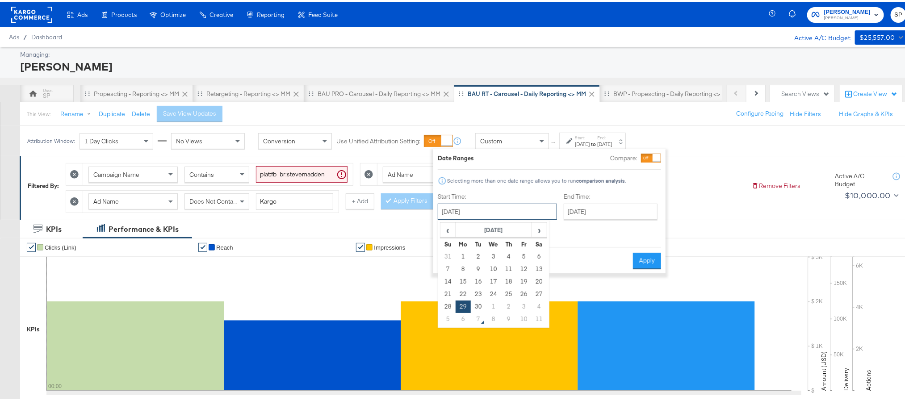
click at [518, 204] on input "[DATE]" at bounding box center [497, 209] width 119 height 16
click at [450, 317] on td "5" at bounding box center [447, 317] width 15 height 13
type input "[DATE]"
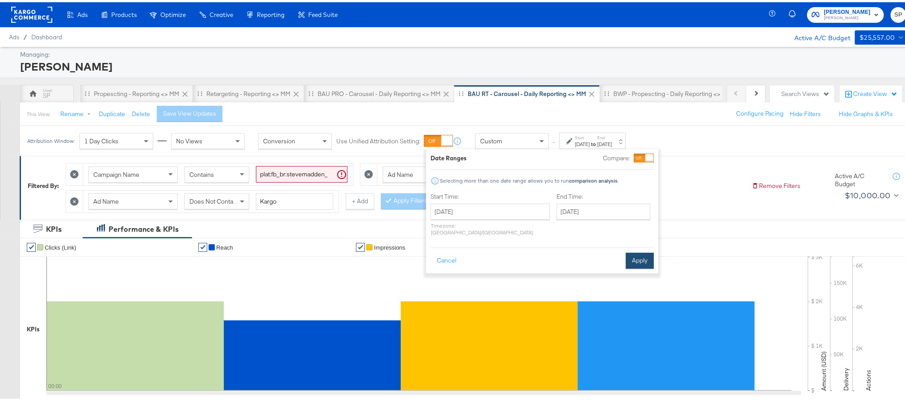
click at [643, 251] on button "Apply" at bounding box center [639, 258] width 28 height 16
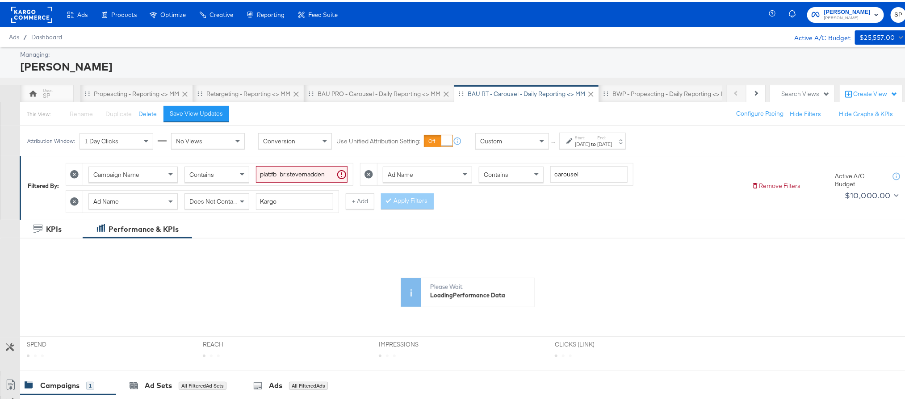
scroll to position [57, 0]
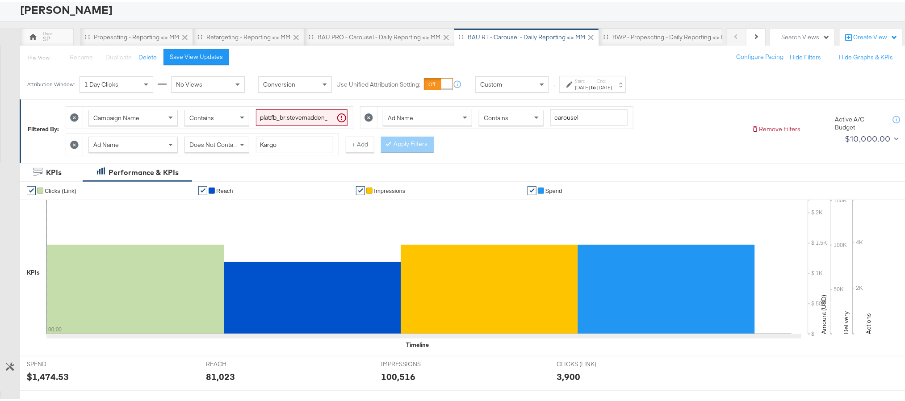
click at [51, 373] on div "$1,474.53" at bounding box center [48, 374] width 42 height 13
copy div "1,474.53"
click at [216, 376] on div "81,023" at bounding box center [220, 374] width 29 height 13
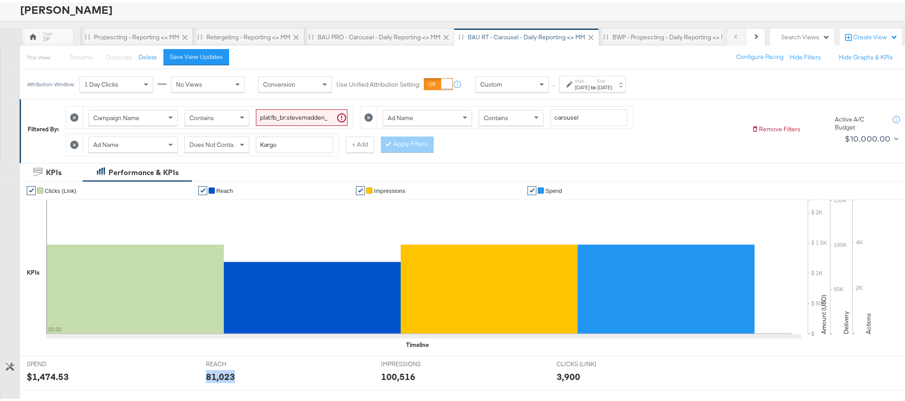
copy div "81,023"
click at [397, 376] on div "100,516" at bounding box center [398, 374] width 34 height 13
copy div "100,516"
click at [582, 89] on div "[DATE]" at bounding box center [582, 85] width 15 height 7
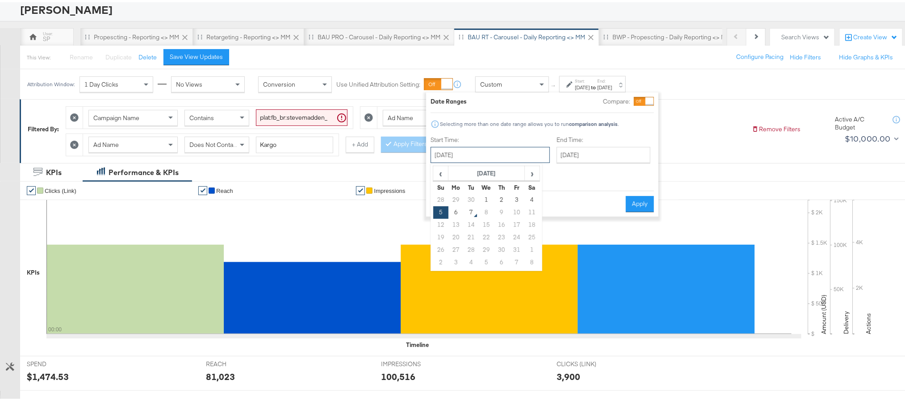
click at [473, 153] on input "[DATE]" at bounding box center [489, 153] width 119 height 16
click at [457, 213] on td "6" at bounding box center [455, 210] width 15 height 13
type input "[DATE]"
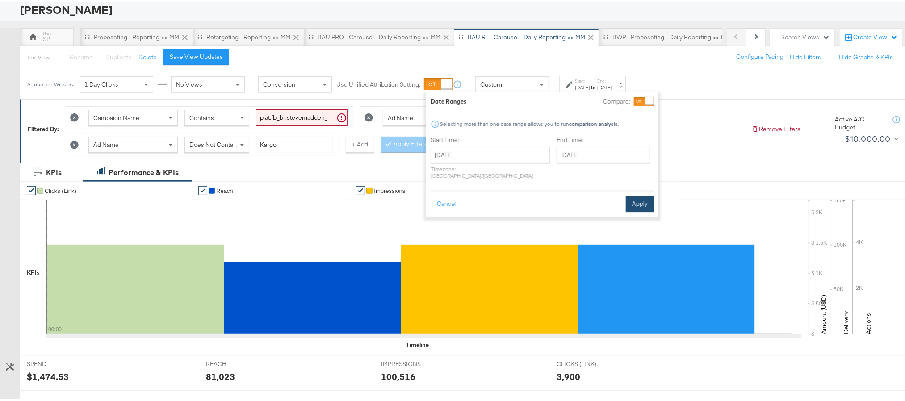
click at [631, 201] on button "Apply" at bounding box center [639, 202] width 28 height 16
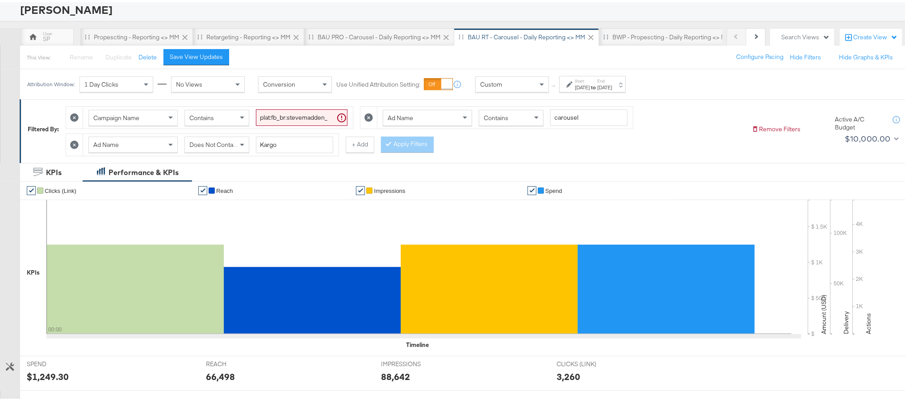
click at [52, 375] on div "$1,249.30" at bounding box center [48, 374] width 42 height 13
copy div "1,249.30"
click at [216, 381] on div "66,498" at bounding box center [220, 374] width 29 height 13
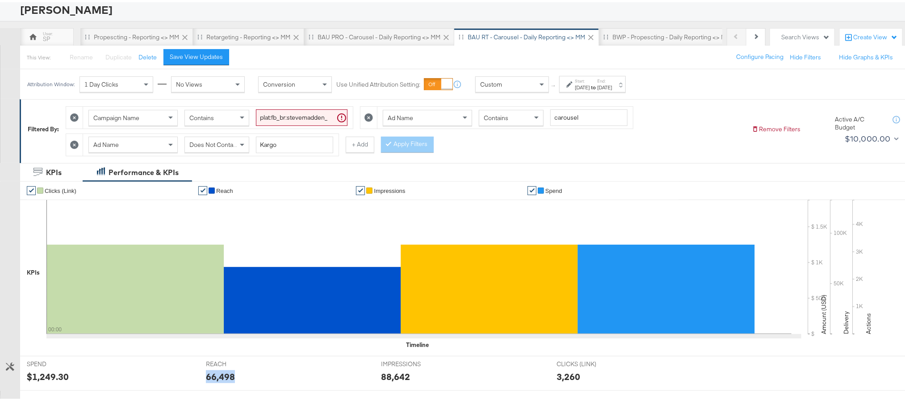
copy div "66,498"
click at [392, 380] on div "88,642" at bounding box center [395, 374] width 29 height 13
copy div "88,642"
click at [392, 380] on div "88,642" at bounding box center [395, 374] width 29 height 13
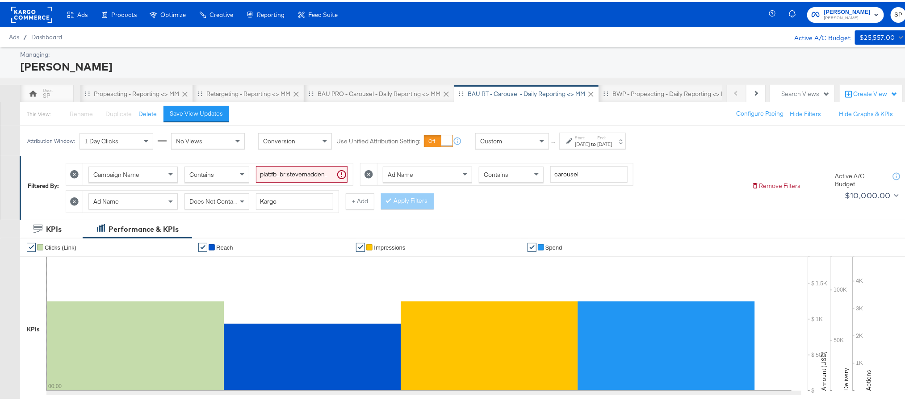
click at [38, 7] on rect at bounding box center [31, 12] width 41 height 16
